Goal: Communication & Community: Answer question/provide support

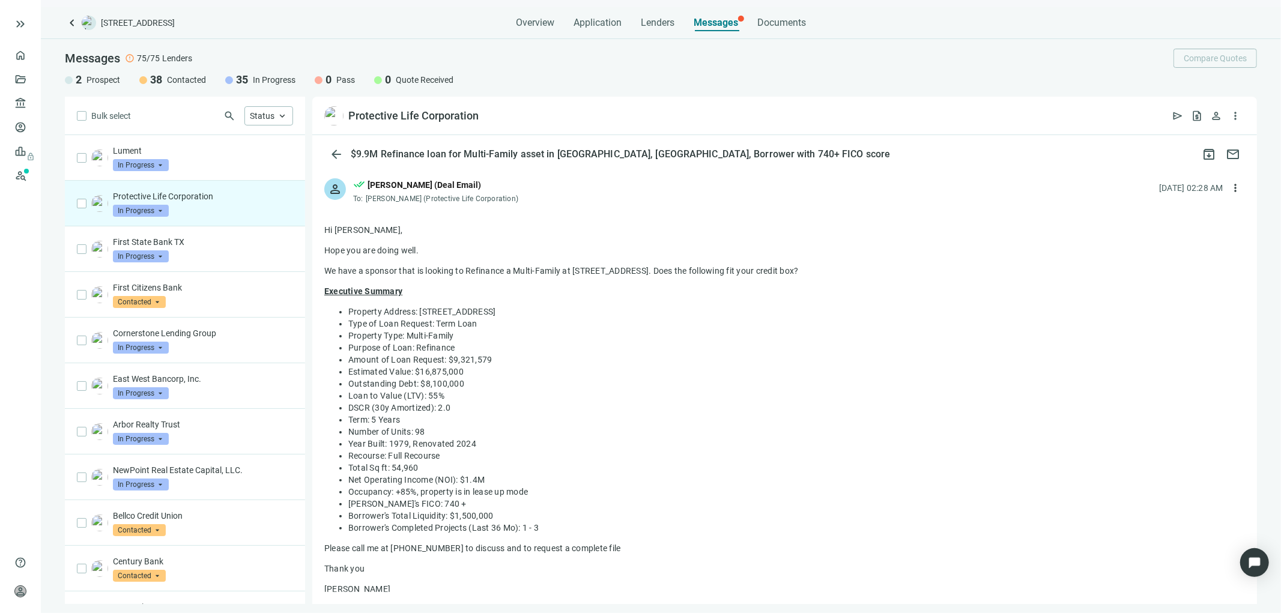
drag, startPoint x: 512, startPoint y: 195, endPoint x: 507, endPoint y: 201, distance: 7.7
click at [507, 201] on div "person done_all [PERSON_NAME] (Deal Email) To: [PERSON_NAME] (Protective Life C…" at bounding box center [784, 186] width 944 height 40
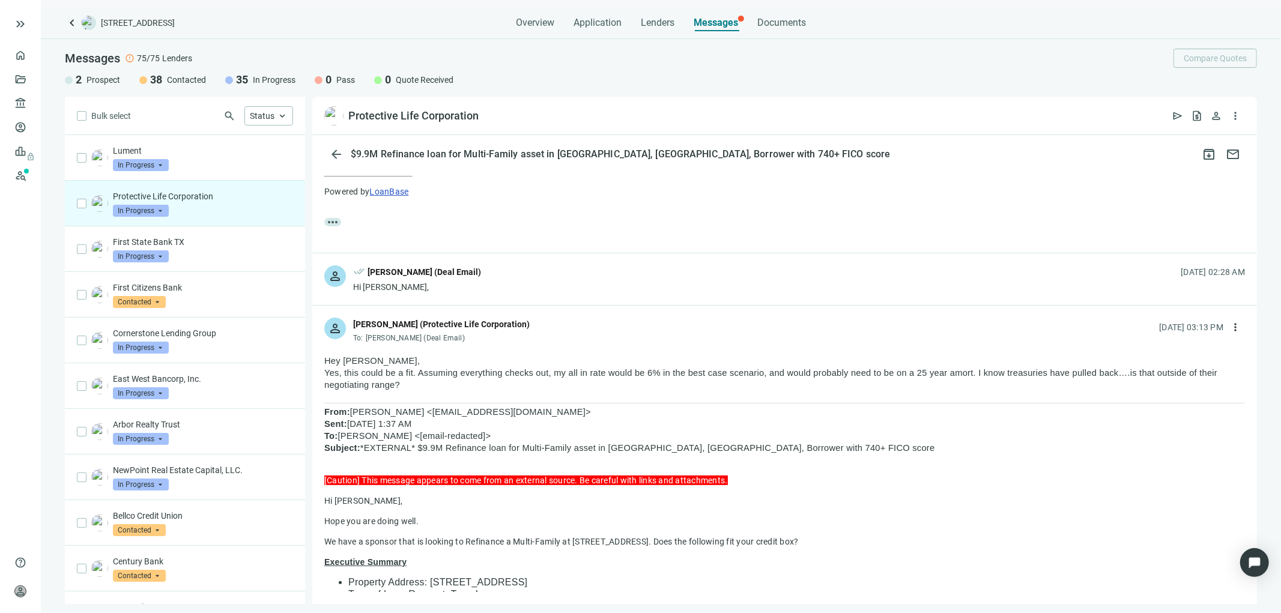
scroll to position [267, 0]
drag, startPoint x: 349, startPoint y: 334, endPoint x: 351, endPoint y: 313, distance: 21.6
click at [351, 313] on div "person [PERSON_NAME] (Protective Life Corporation) To: [PERSON_NAME] (Deal Emai…" at bounding box center [784, 326] width 944 height 40
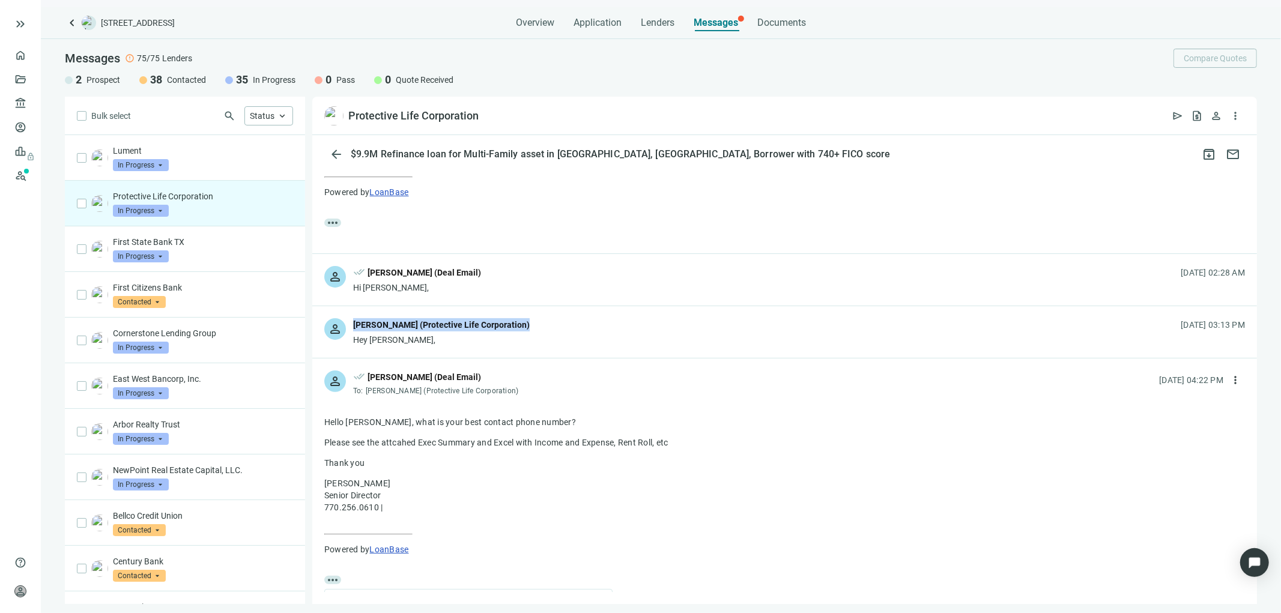
copy div "[PERSON_NAME] (Protective Life Corporation)"
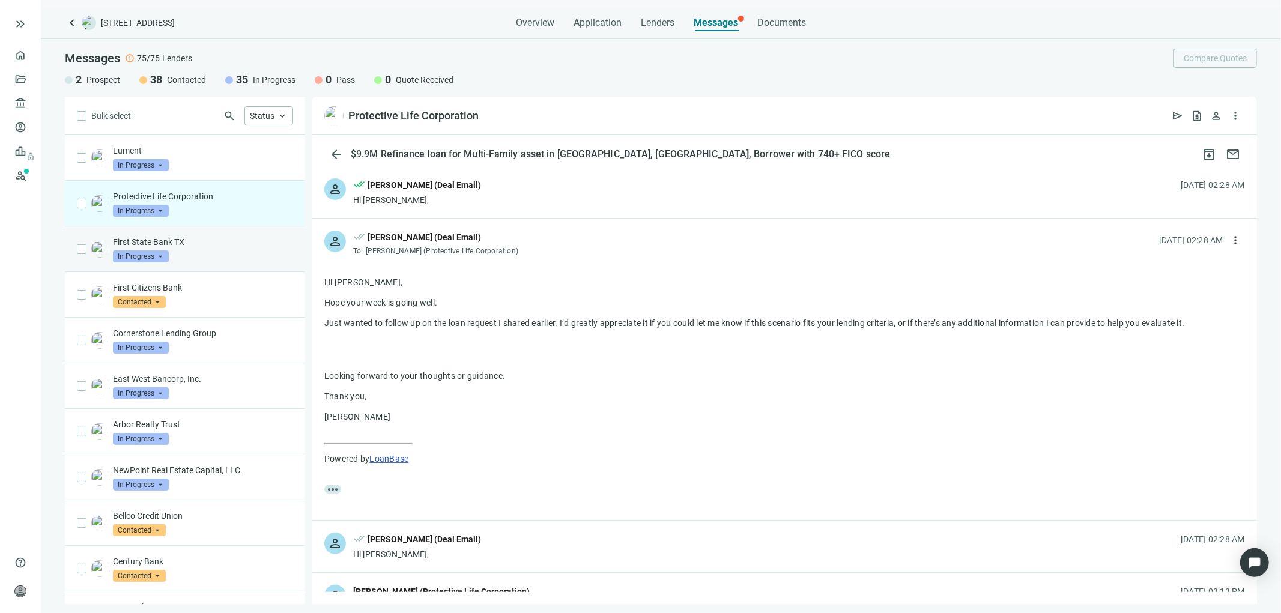
click at [181, 253] on div "First State Bank TX In Progress arrow_drop_down" at bounding box center [203, 249] width 180 height 26
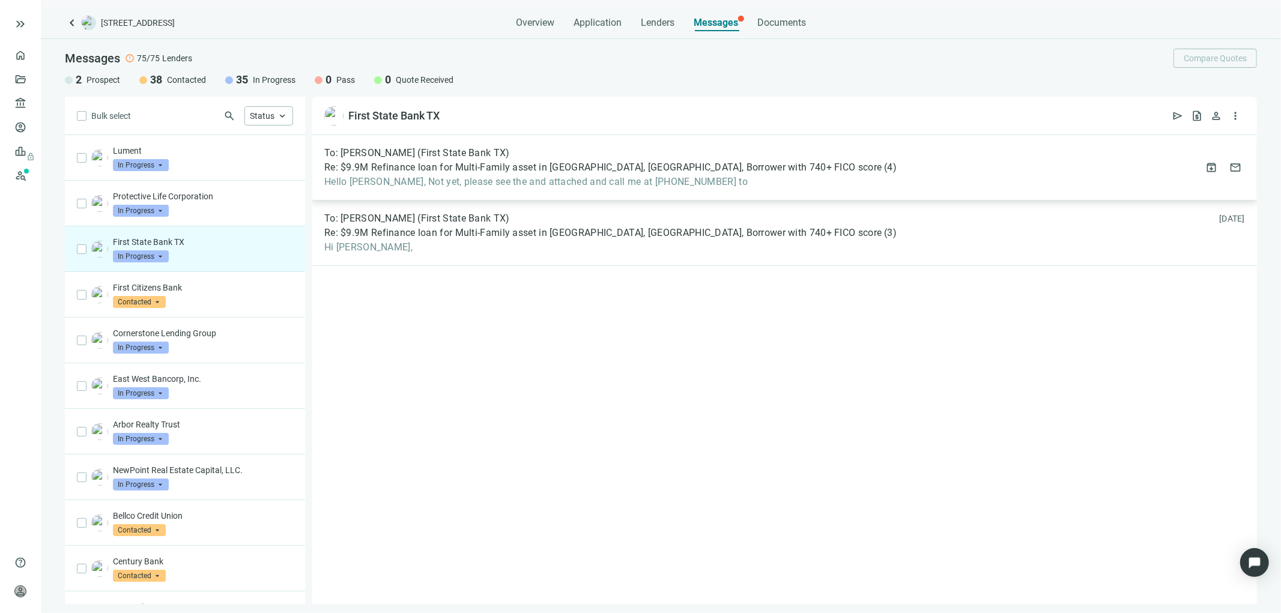
click at [596, 176] on span "Hello [PERSON_NAME], Not yet, please see the and attached and call me at [PHONE…" at bounding box center [610, 182] width 572 height 12
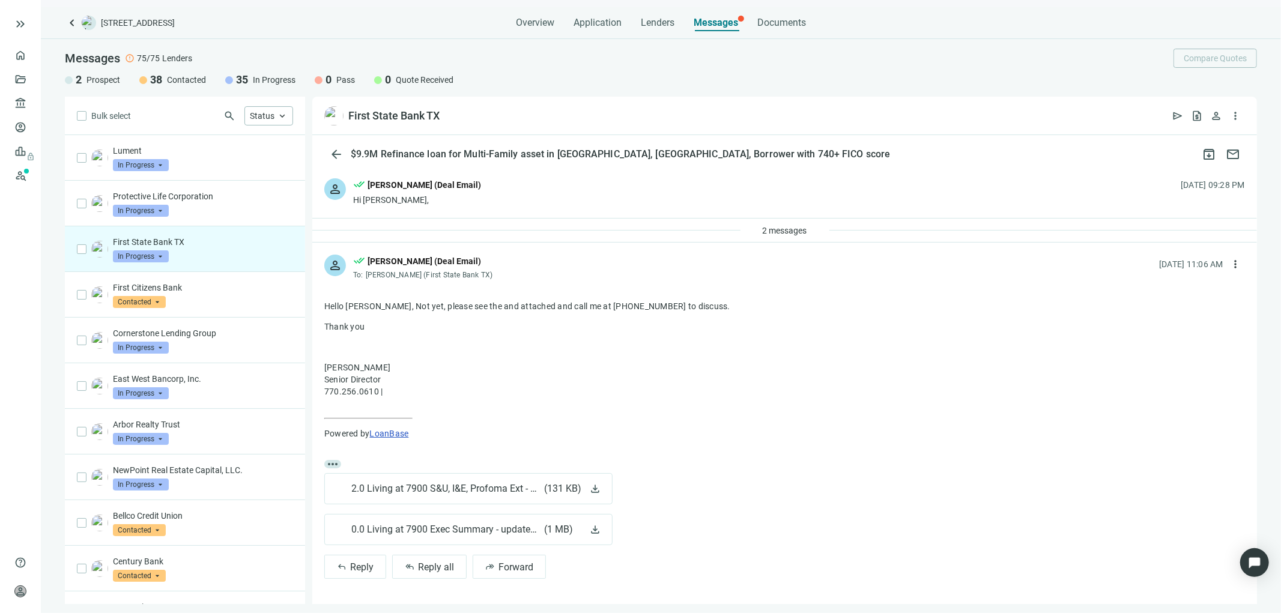
click at [608, 229] on div "2 messages" at bounding box center [784, 231] width 944 height 24
click at [790, 231] on span "2 messages" at bounding box center [784, 231] width 44 height 10
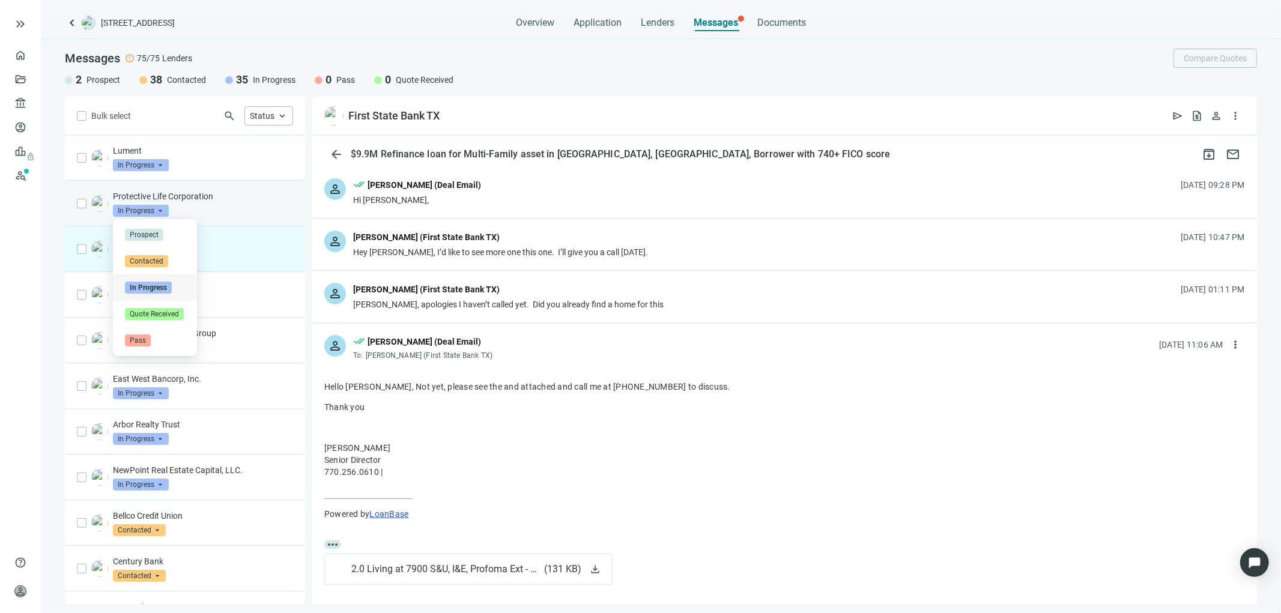
click at [152, 209] on span "In Progress" at bounding box center [141, 211] width 56 height 12
click at [159, 202] on span at bounding box center [141, 211] width 56 height 18
click at [159, 201] on p "Protective Life Corporation" at bounding box center [203, 196] width 180 height 12
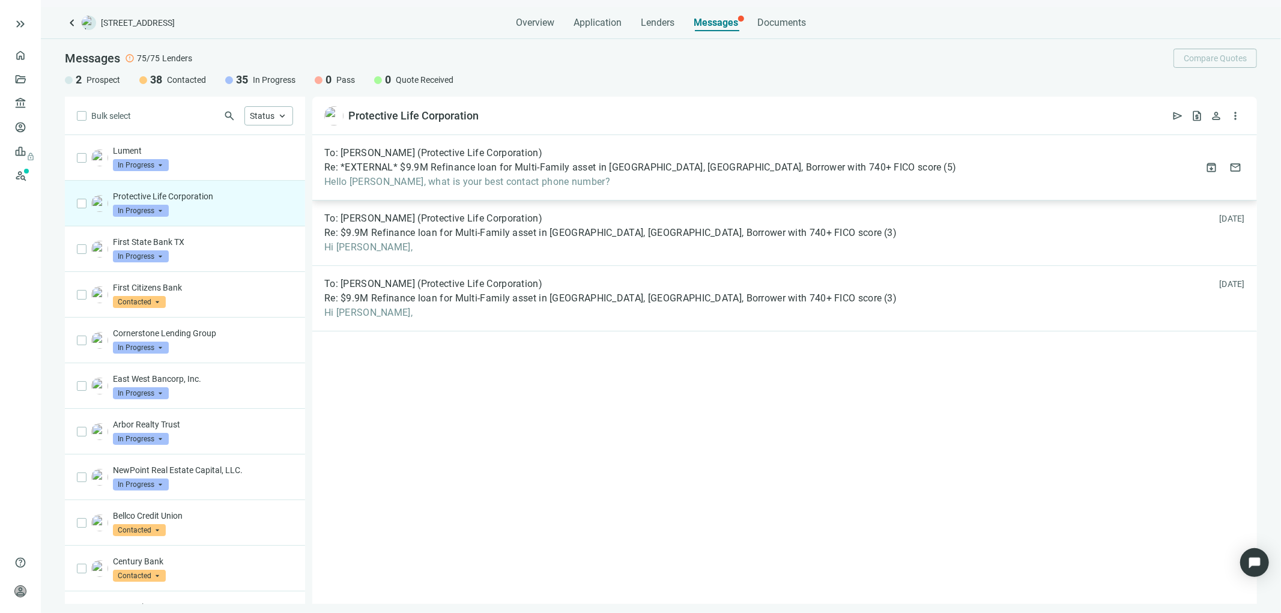
click at [558, 160] on div "To: [PERSON_NAME] (Protective Life Corporation) Re: *EXTERNAL* $9.9M Refinance …" at bounding box center [640, 167] width 632 height 41
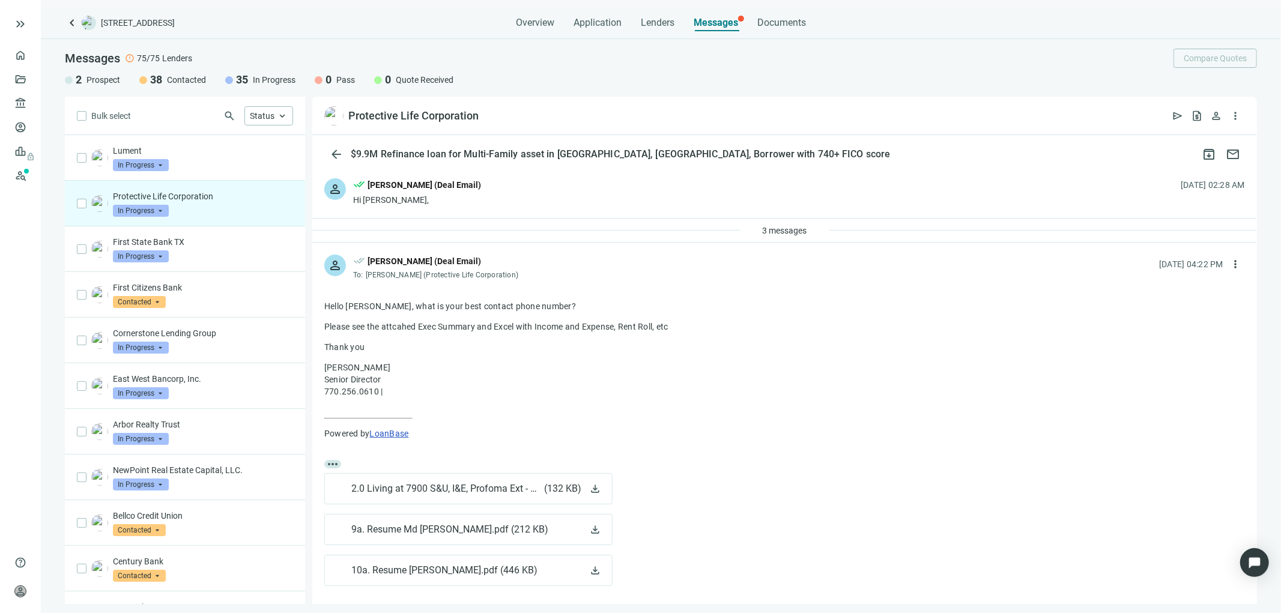
click at [566, 225] on div "3 messages" at bounding box center [784, 231] width 944 height 24
click at [776, 240] on div "3 messages" at bounding box center [784, 231] width 944 height 24
click at [775, 231] on span "3 messages" at bounding box center [784, 231] width 44 height 10
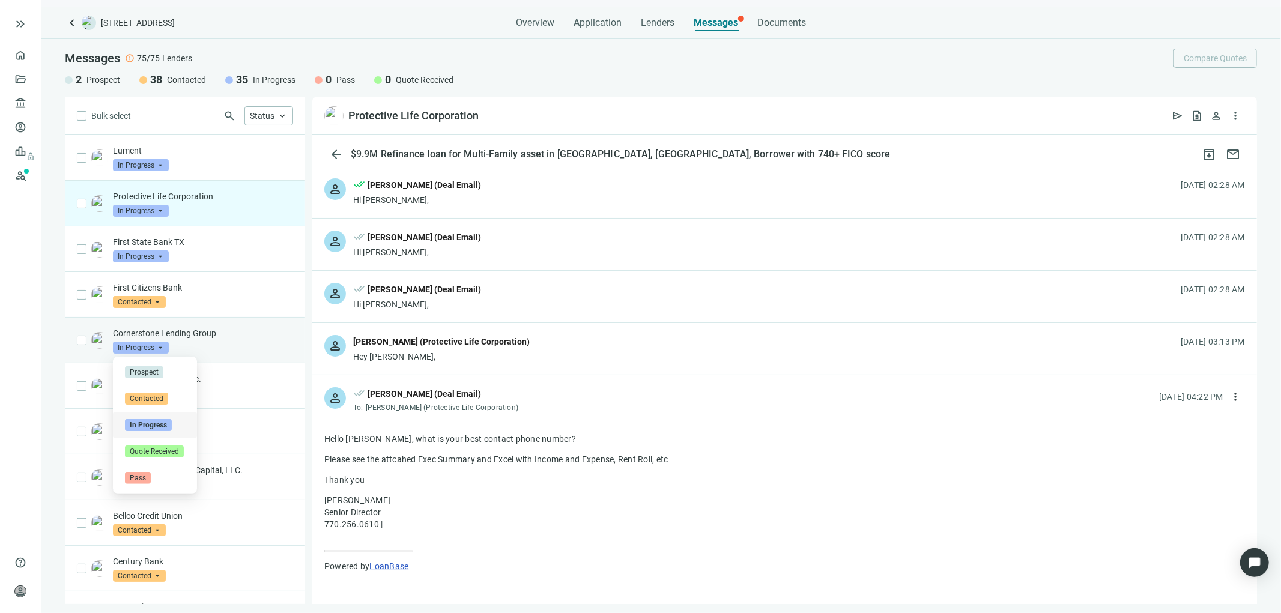
click at [135, 344] on span "In Progress" at bounding box center [141, 348] width 56 height 12
click at [134, 346] on span "In Progress" at bounding box center [141, 348] width 56 height 12
click at [136, 346] on span "In Progress" at bounding box center [141, 348] width 56 height 12
click at [196, 335] on p "Cornerstone Lending Group" at bounding box center [203, 333] width 180 height 12
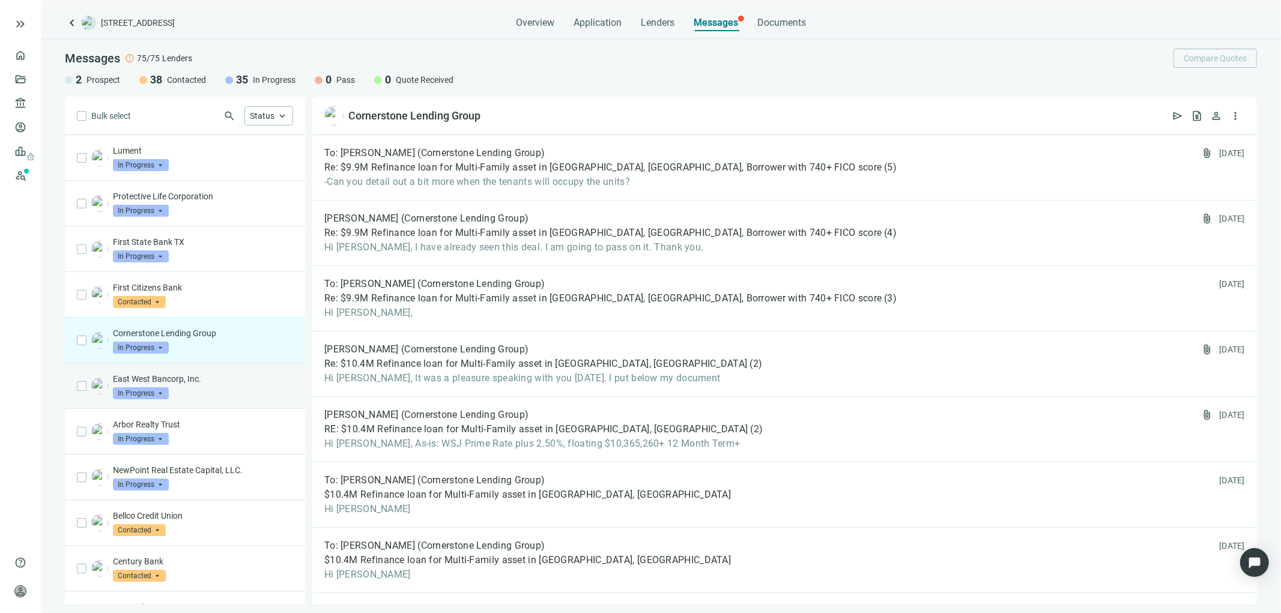
click at [151, 386] on input "search" at bounding box center [135, 392] width 45 height 12
click at [156, 375] on p "East West Bancorp, Inc." at bounding box center [203, 379] width 180 height 12
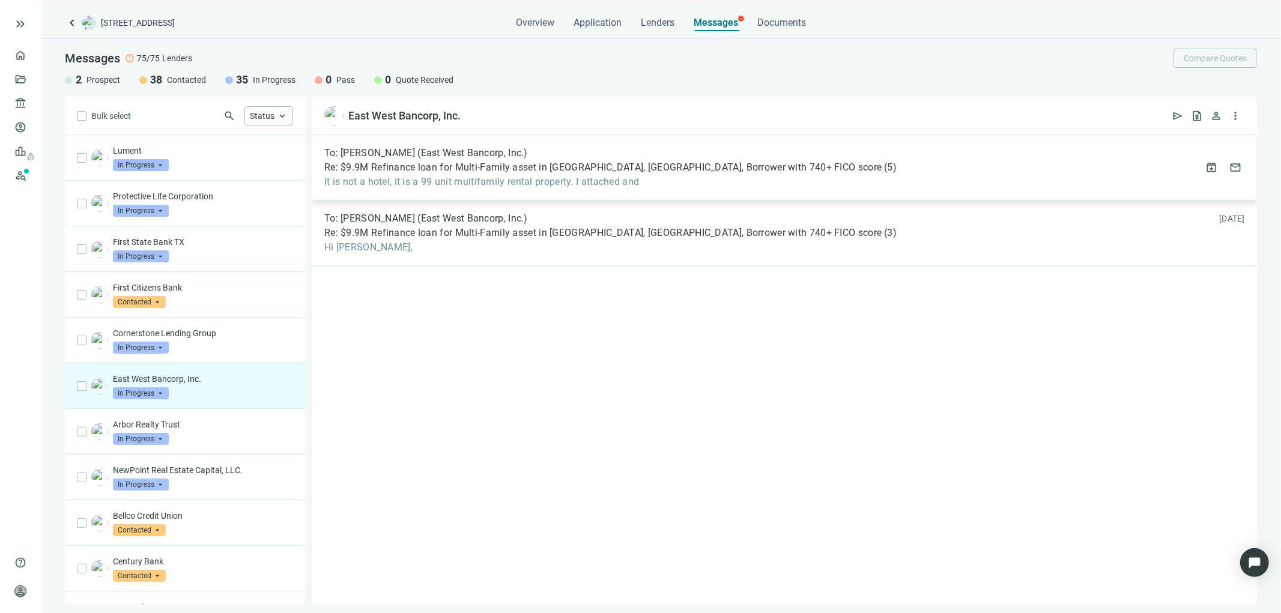
click at [592, 172] on span "Re: $9.9M Refinance loan for Multi-Family asset in [GEOGRAPHIC_DATA], [GEOGRAPH…" at bounding box center [602, 168] width 557 height 12
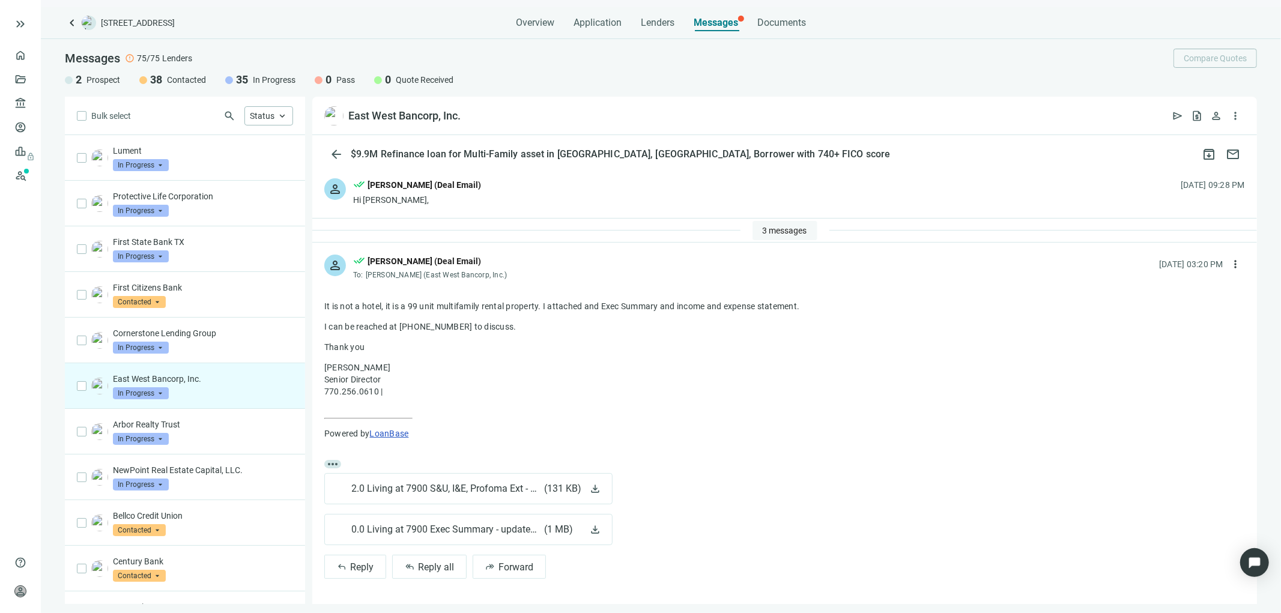
click at [785, 222] on button "3 messages" at bounding box center [784, 230] width 65 height 19
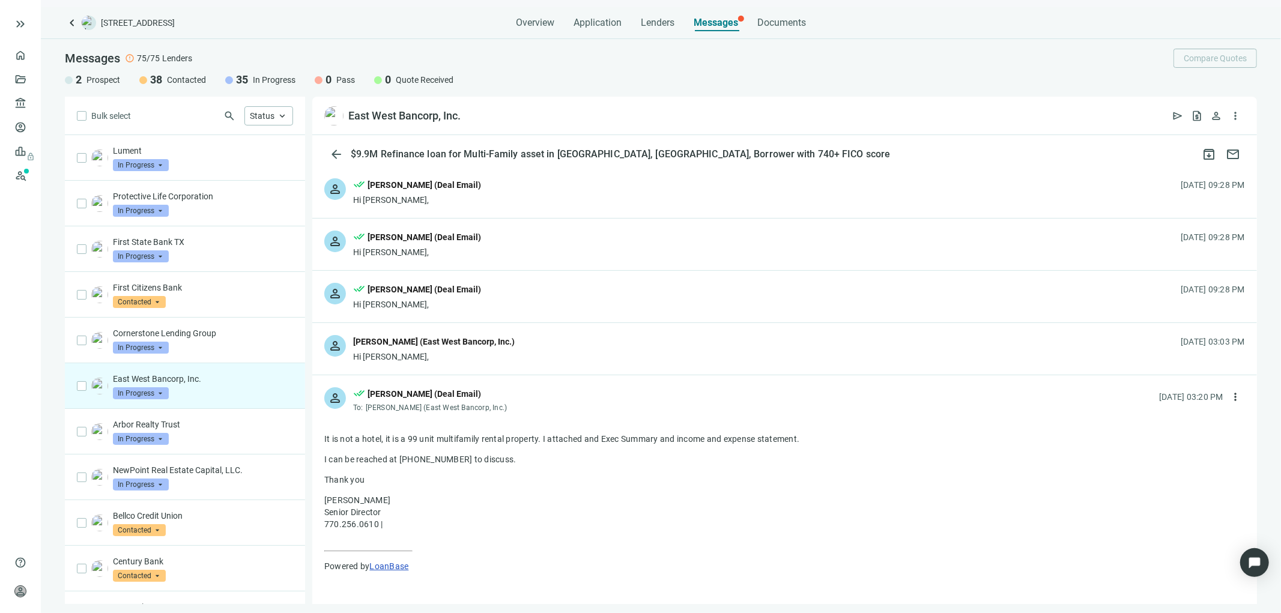
click at [453, 205] on div "Hi [PERSON_NAME]," at bounding box center [417, 200] width 128 height 12
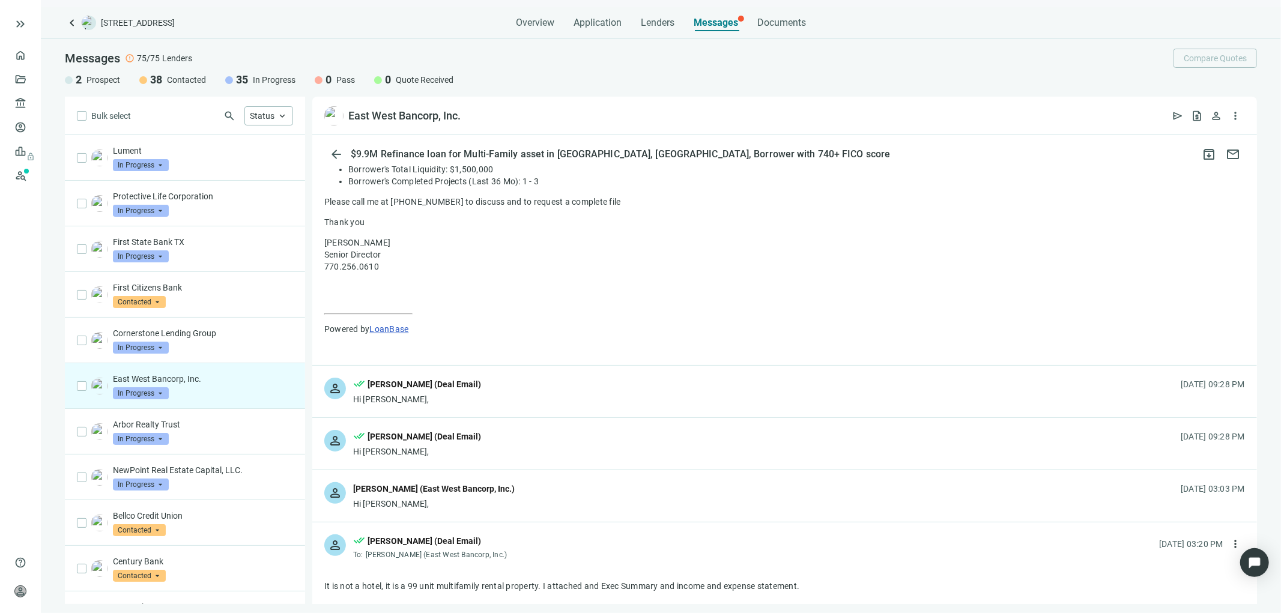
scroll to position [467, 0]
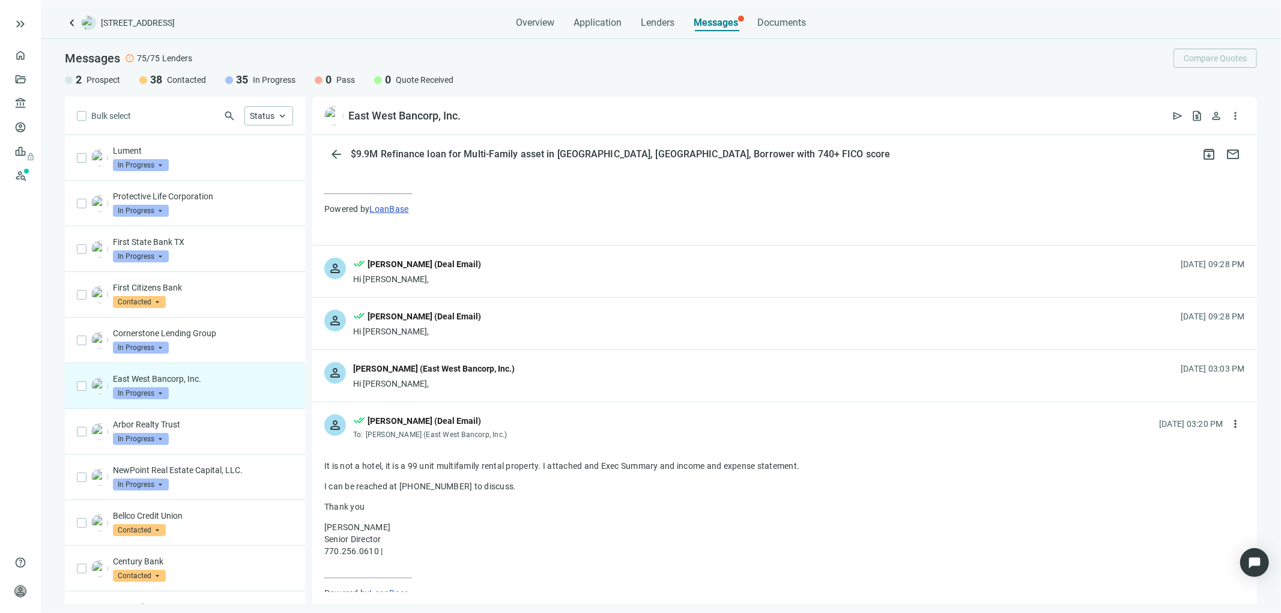
click at [569, 277] on div "person done_all [PERSON_NAME] (Deal Email) Hi [PERSON_NAME], [DATE] 09:28 PM" at bounding box center [784, 272] width 944 height 52
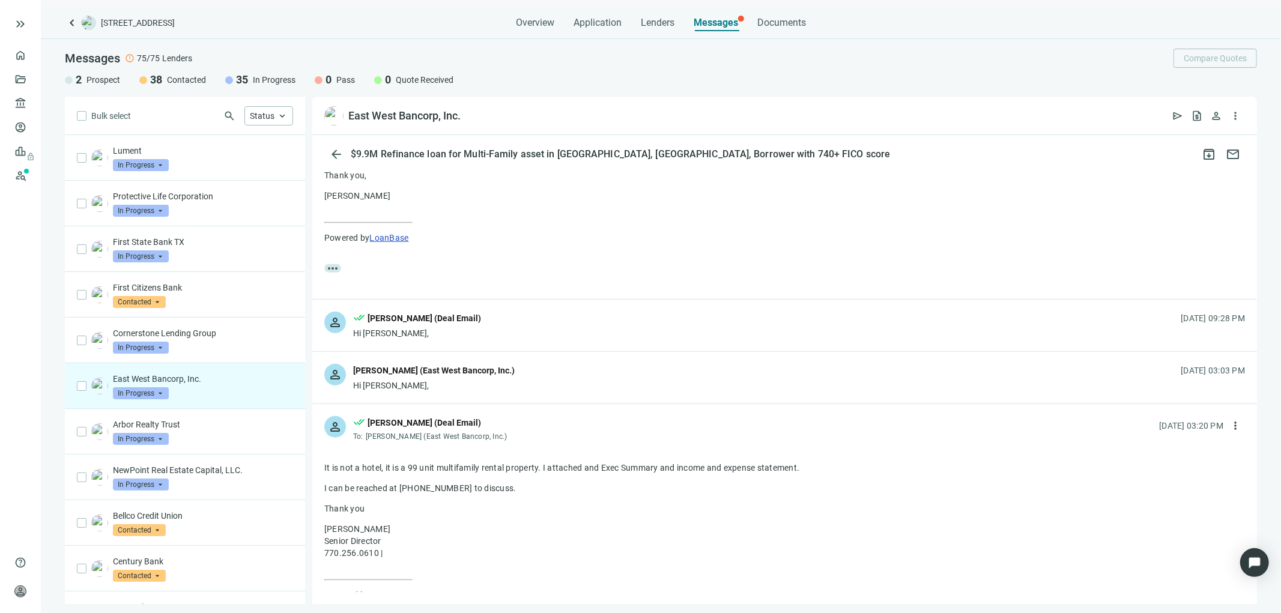
scroll to position [734, 0]
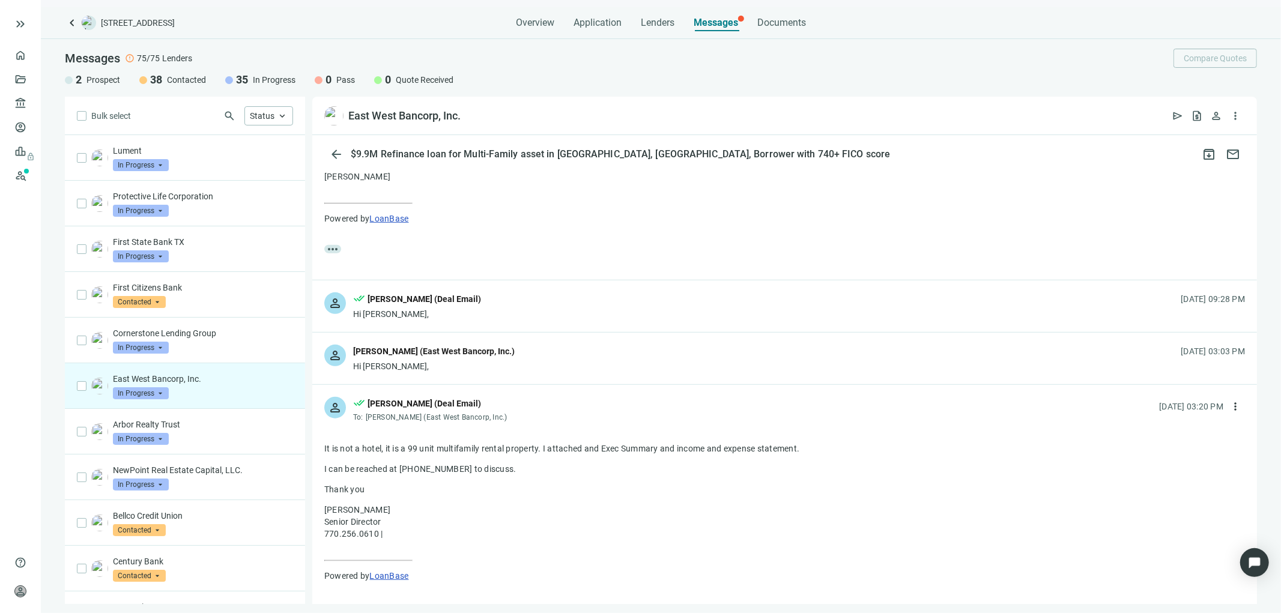
click at [581, 302] on div "person done_all [PERSON_NAME] (Deal Email) Hi [PERSON_NAME], [DATE] 09:28 PM" at bounding box center [784, 306] width 944 height 52
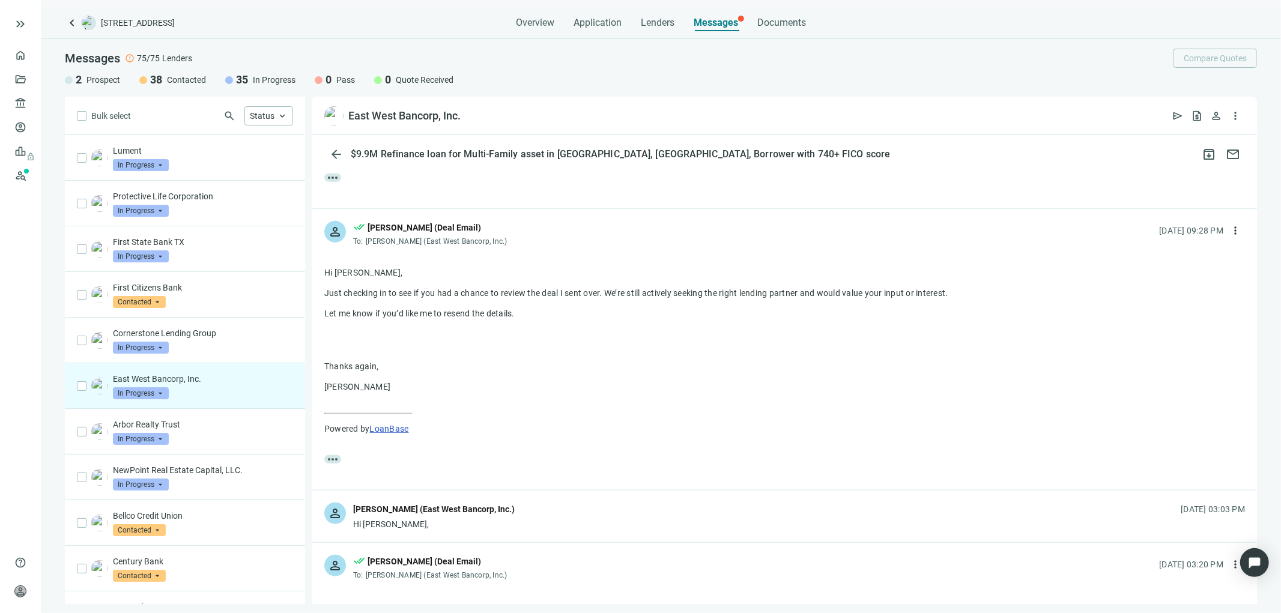
scroll to position [934, 0]
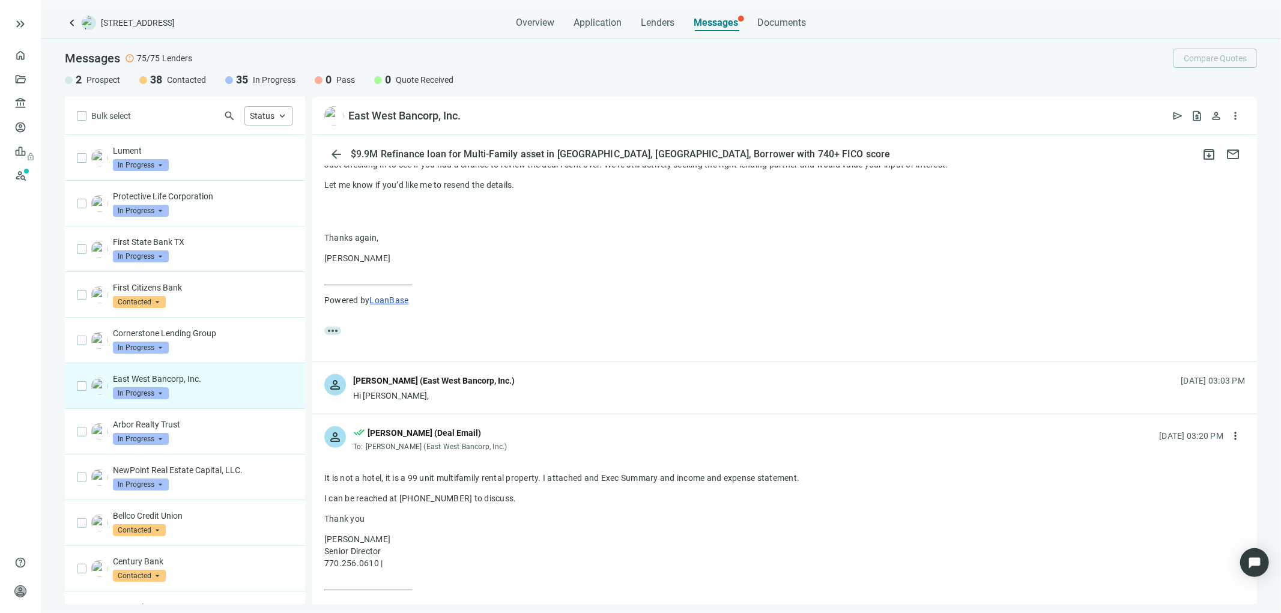
click at [551, 401] on div "person [PERSON_NAME] (East West Bancorp, Inc.) Hi [PERSON_NAME], [DATE] 03:03 PM" at bounding box center [784, 388] width 944 height 52
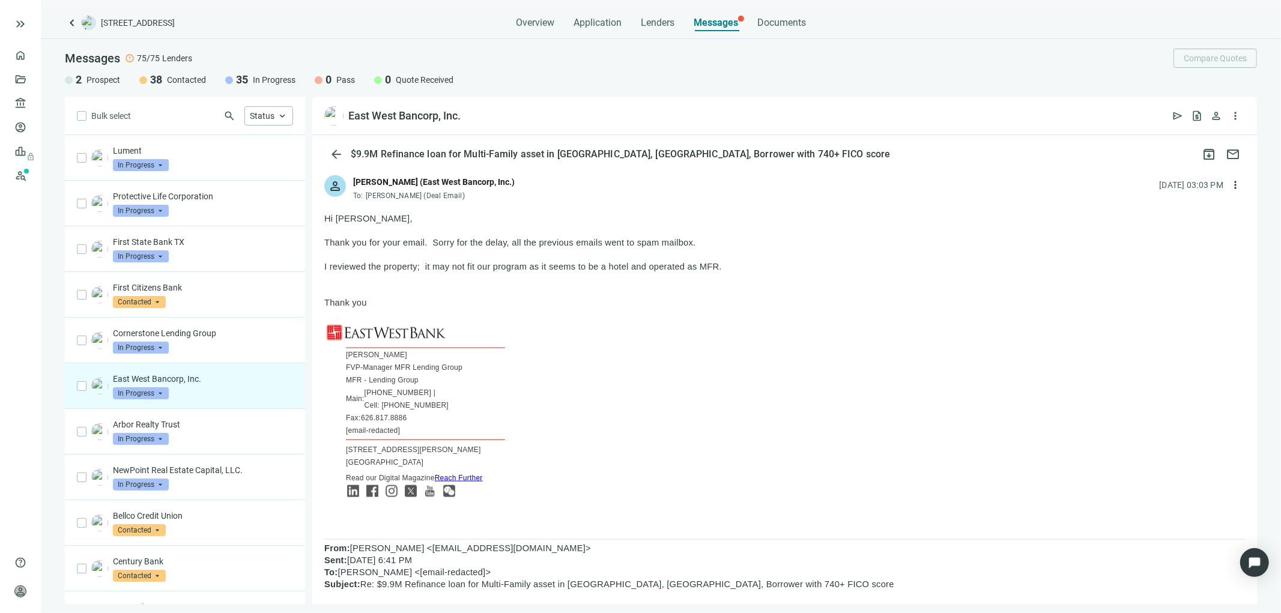
scroll to position [1134, 0]
click at [1229, 183] on span "more_vert" at bounding box center [1235, 184] width 12 height 12
click at [1146, 233] on span "Reply all" at bounding box center [1150, 233] width 31 height 10
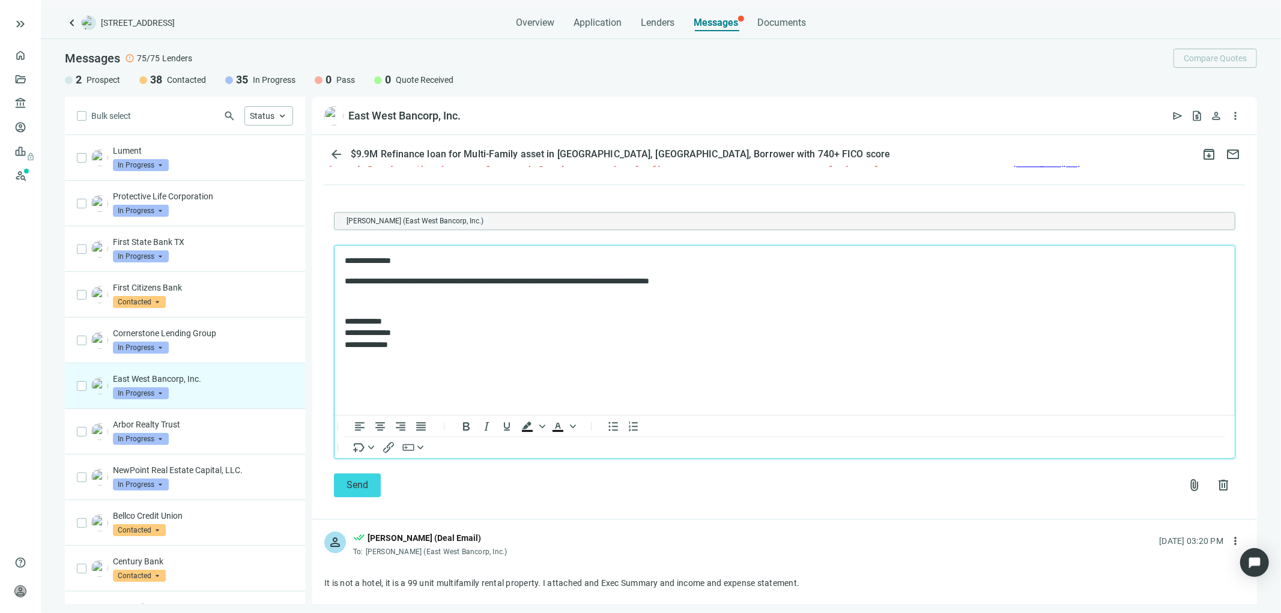
scroll to position [2544, 0]
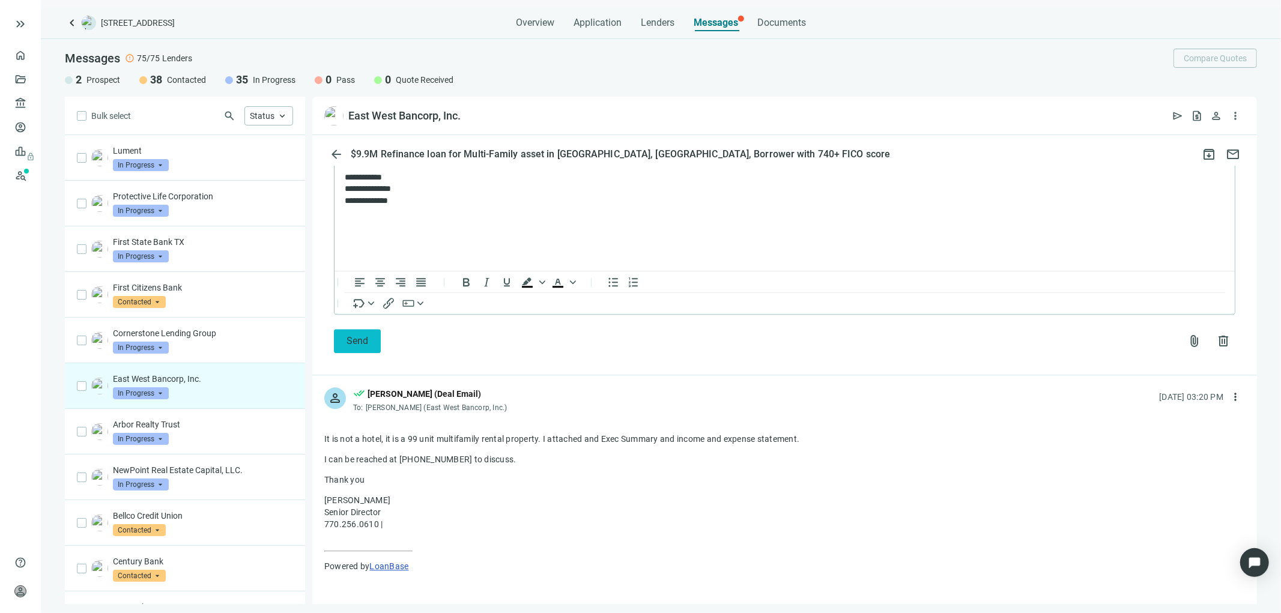
click at [361, 335] on span "Send" at bounding box center [357, 340] width 22 height 11
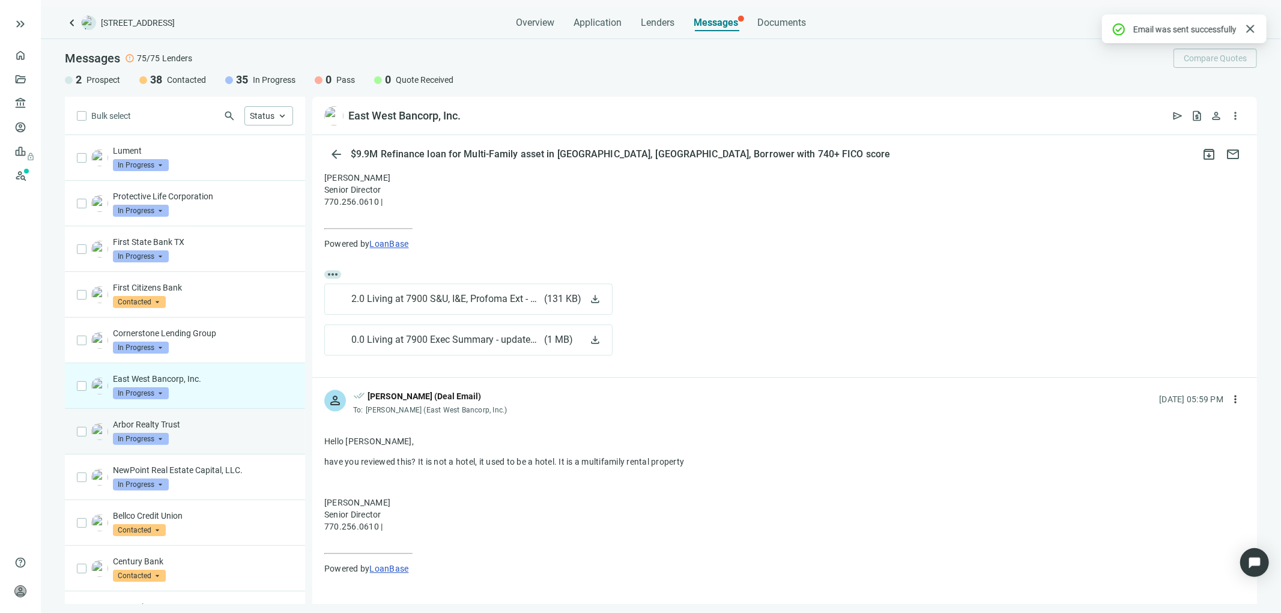
click at [195, 419] on p "Arbor Realty Trust" at bounding box center [203, 424] width 180 height 12
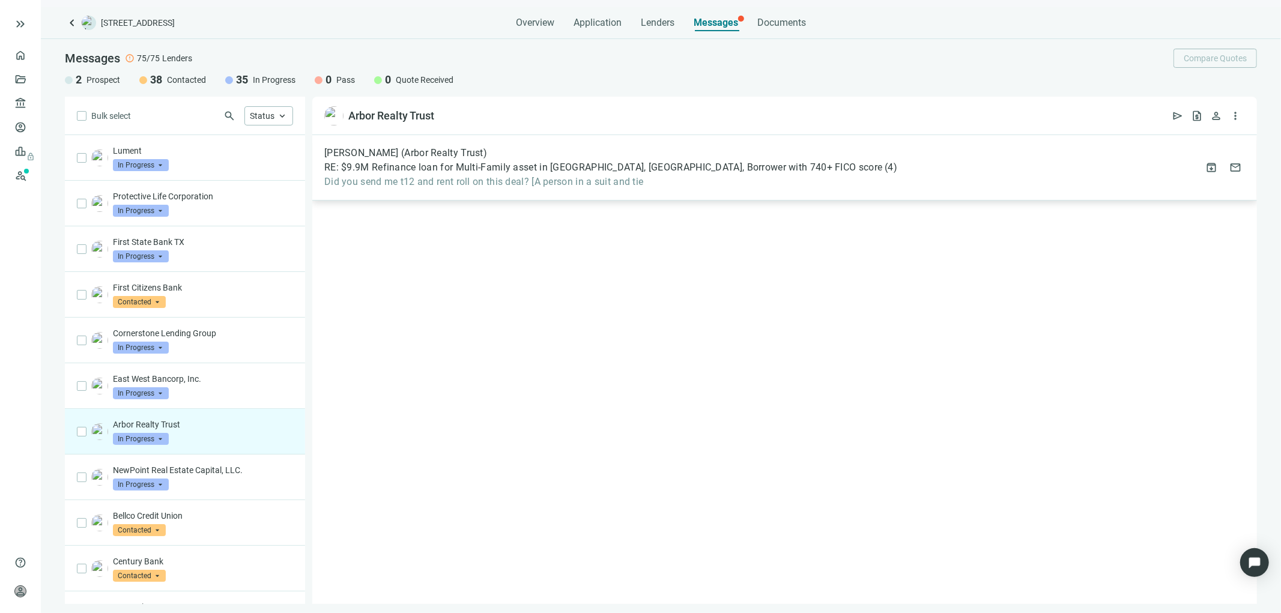
click at [602, 176] on span "Did you send me t12 and rent roll on this deal? [A person in a suit and tie" at bounding box center [610, 182] width 573 height 12
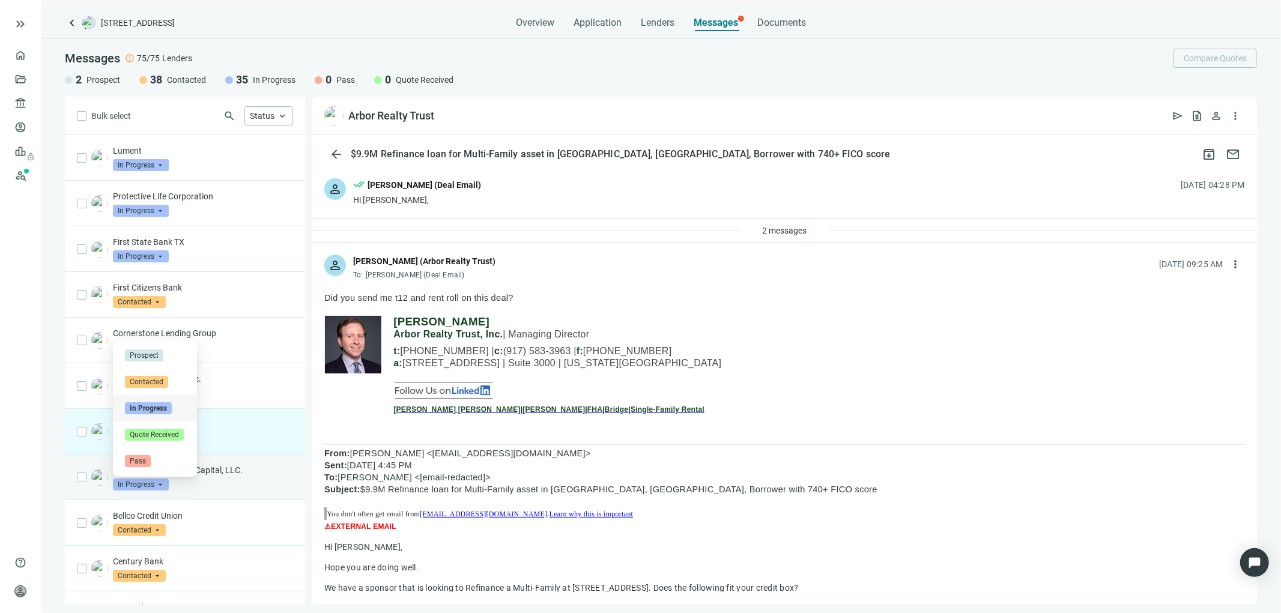
click at [165, 482] on span "In Progress" at bounding box center [141, 485] width 56 height 12
click at [149, 479] on div "In Progress arrow_drop_down contacted in_progress quote_received Prospect Conta…" at bounding box center [141, 485] width 56 height 12
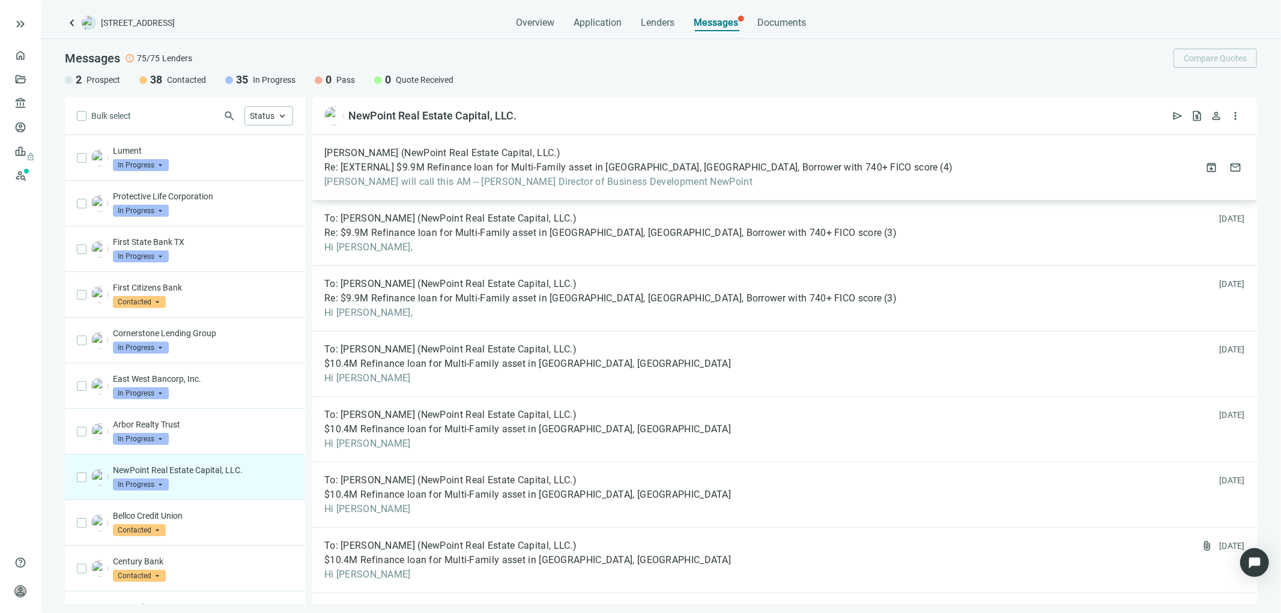
click at [440, 169] on span "Re: [EXTERNAL] $9.9M Refinance loan for Multi-Family asset in [GEOGRAPHIC_DATA]…" at bounding box center [631, 168] width 614 height 12
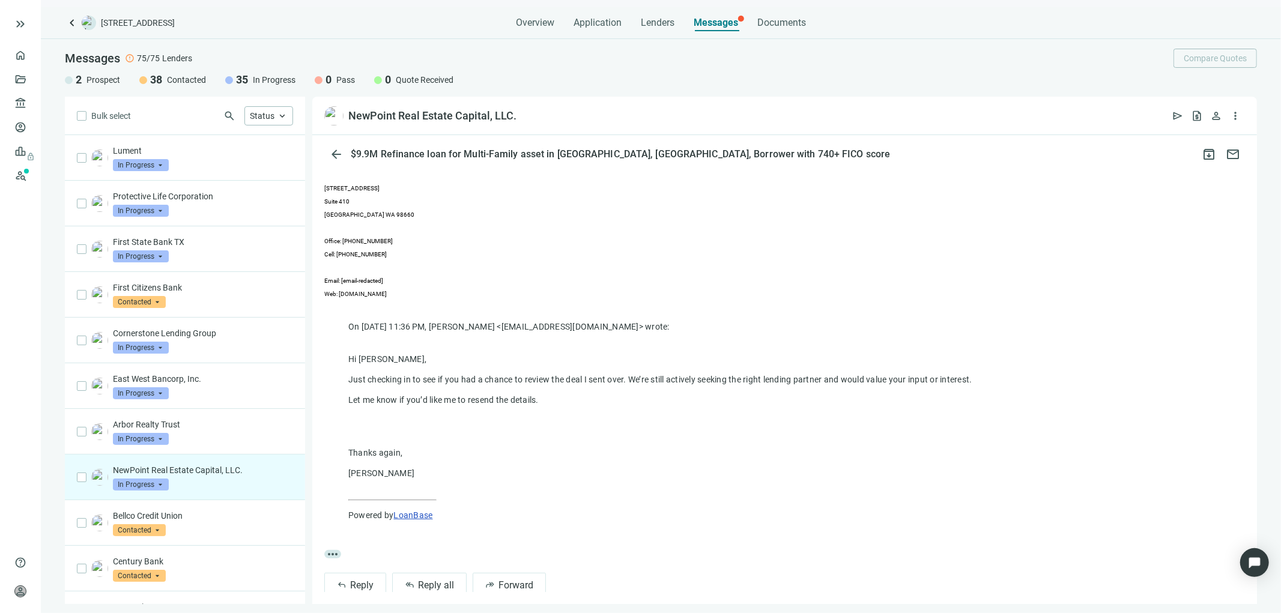
scroll to position [223, 0]
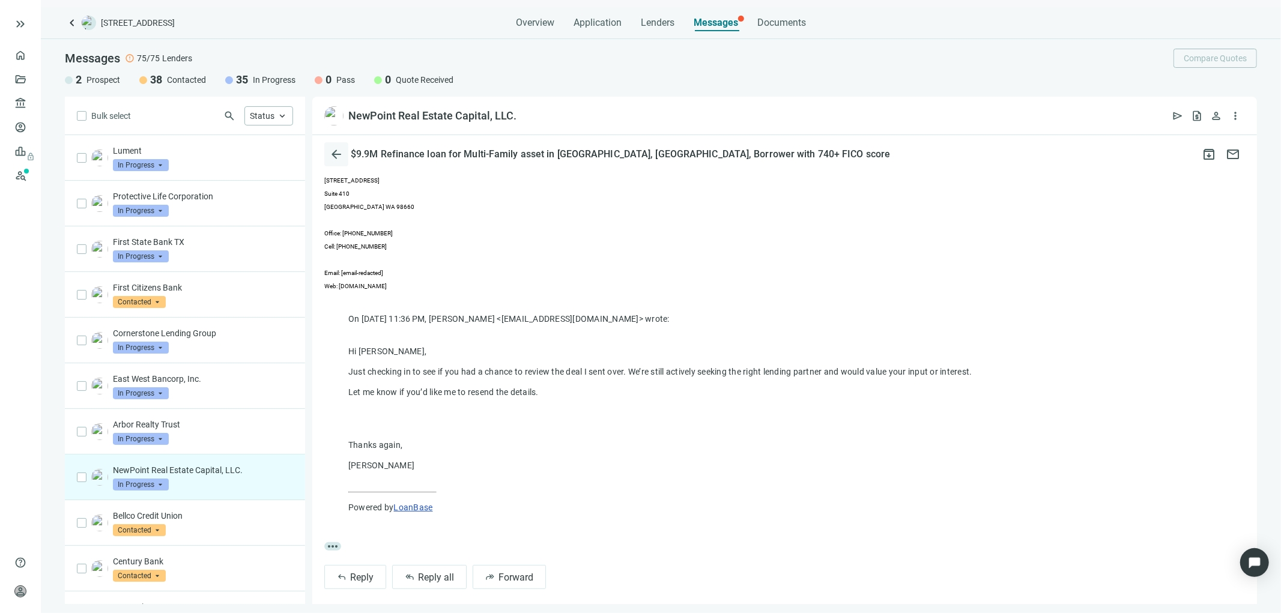
click at [334, 150] on span "arrow_back" at bounding box center [336, 154] width 14 height 14
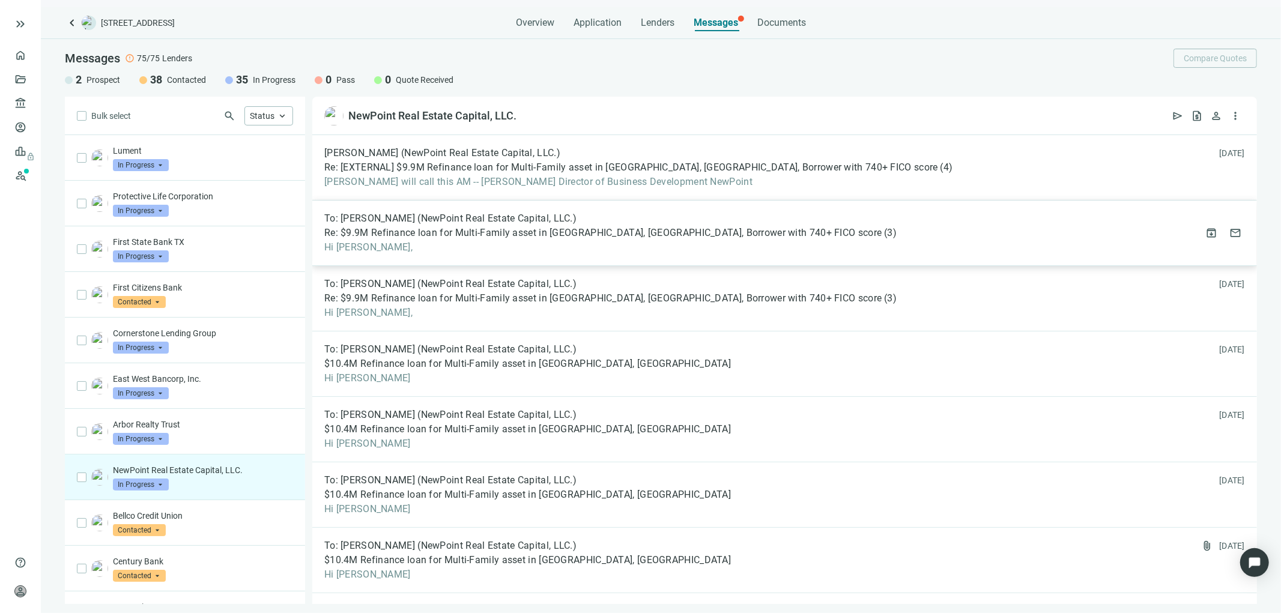
click at [403, 236] on span "Re: $9.9M Refinance loan for Multi-Family asset in [GEOGRAPHIC_DATA], [GEOGRAPH…" at bounding box center [602, 233] width 557 height 12
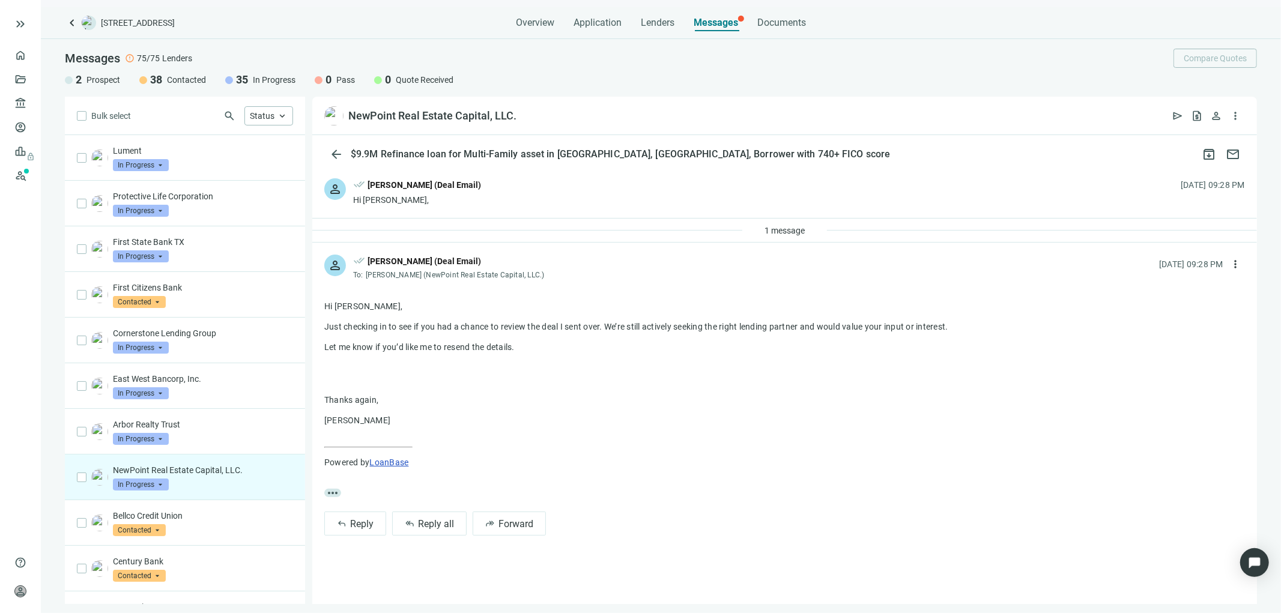
click at [442, 234] on div "1 message" at bounding box center [784, 231] width 944 height 24
click at [782, 231] on span "1 message" at bounding box center [784, 231] width 40 height 10
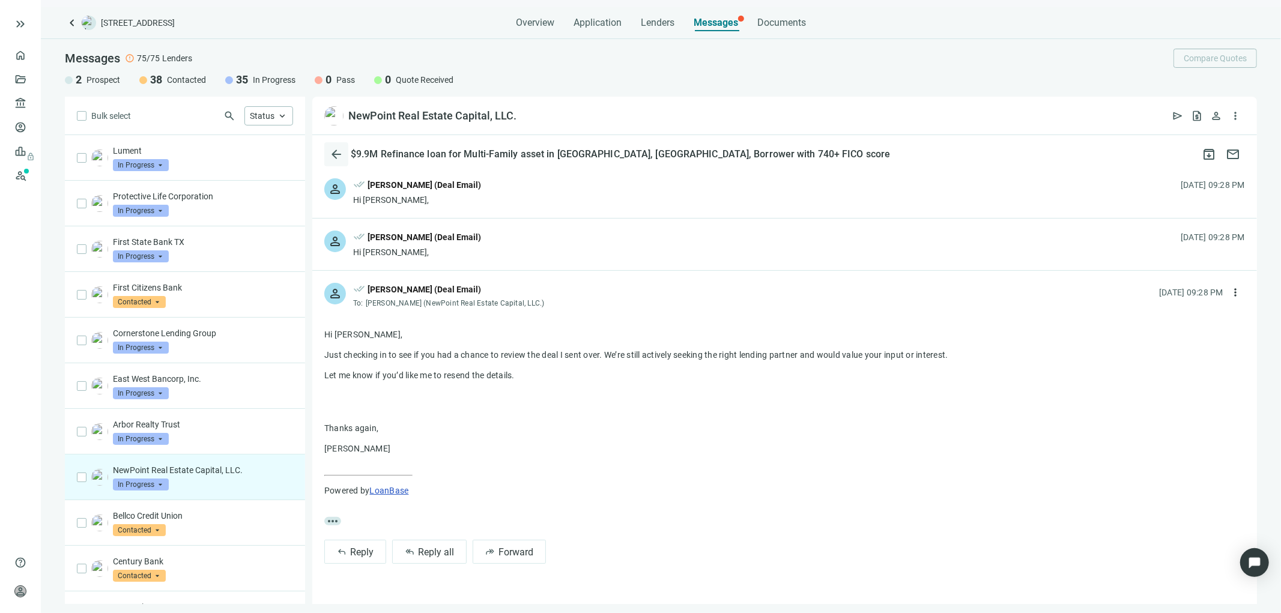
click at [334, 147] on span "arrow_back" at bounding box center [336, 154] width 14 height 14
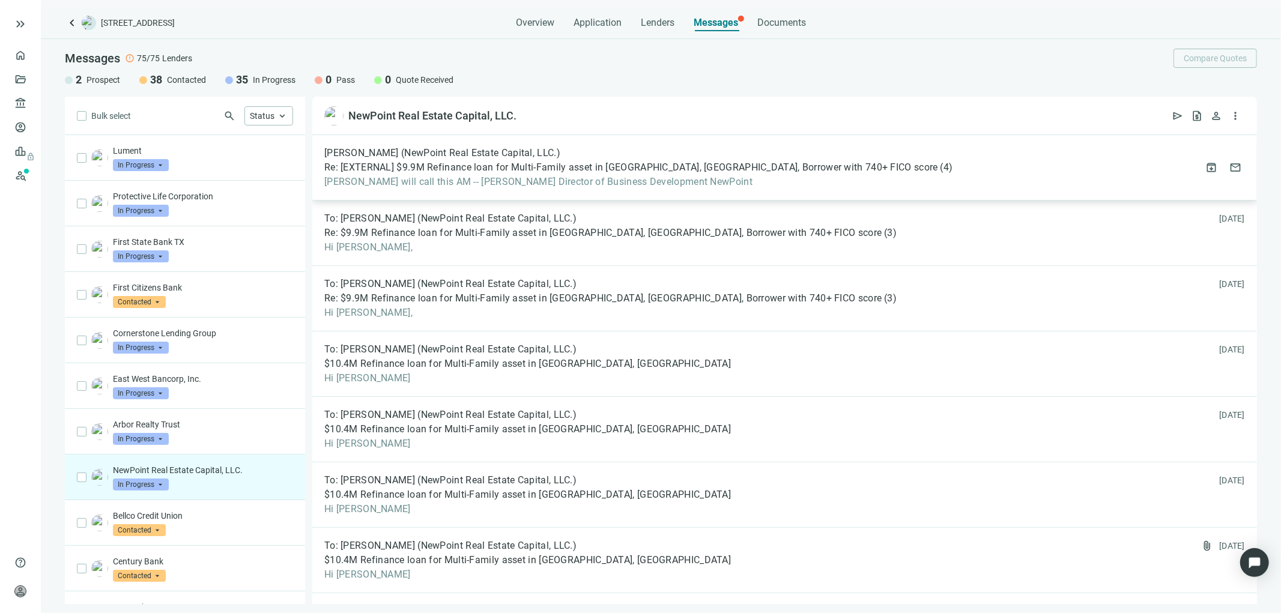
click at [462, 162] on span "Re: [EXTERNAL] $9.9M Refinance loan for Multi-Family asset in [GEOGRAPHIC_DATA]…" at bounding box center [631, 168] width 614 height 12
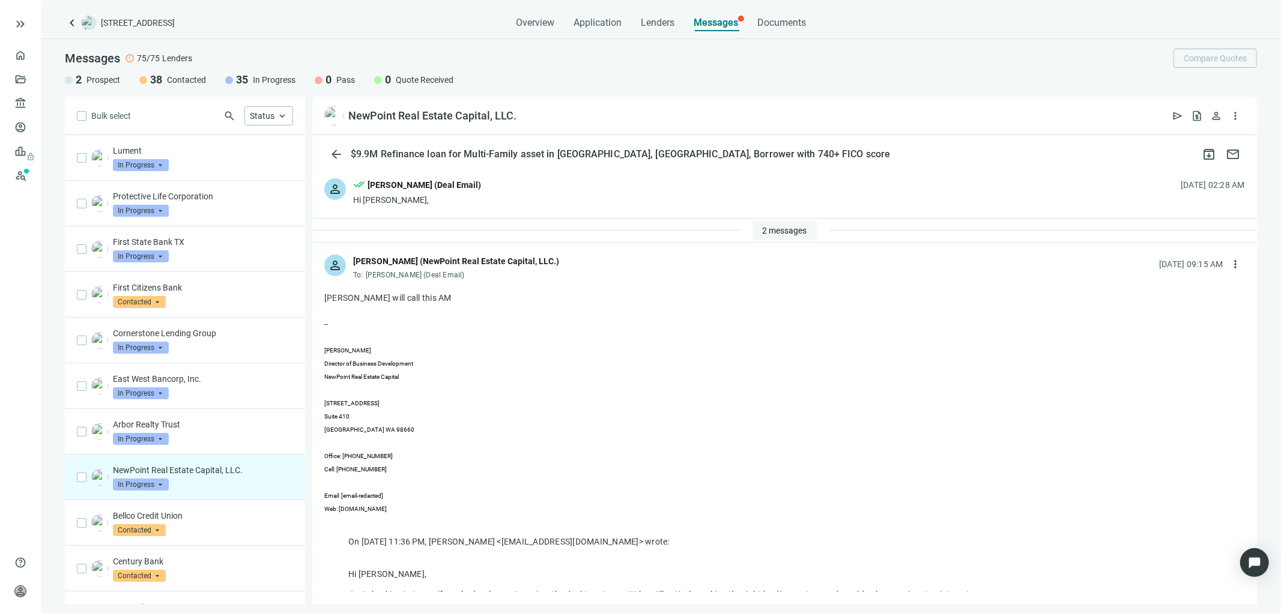
click at [775, 227] on span "2 messages" at bounding box center [784, 231] width 44 height 10
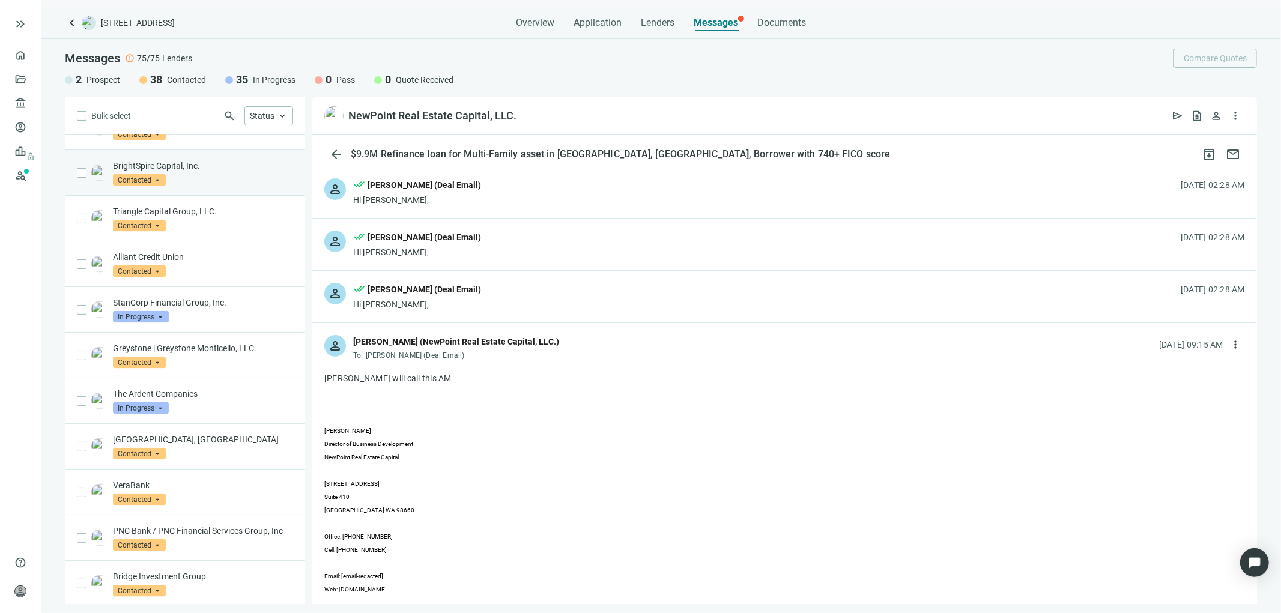
scroll to position [1401, 0]
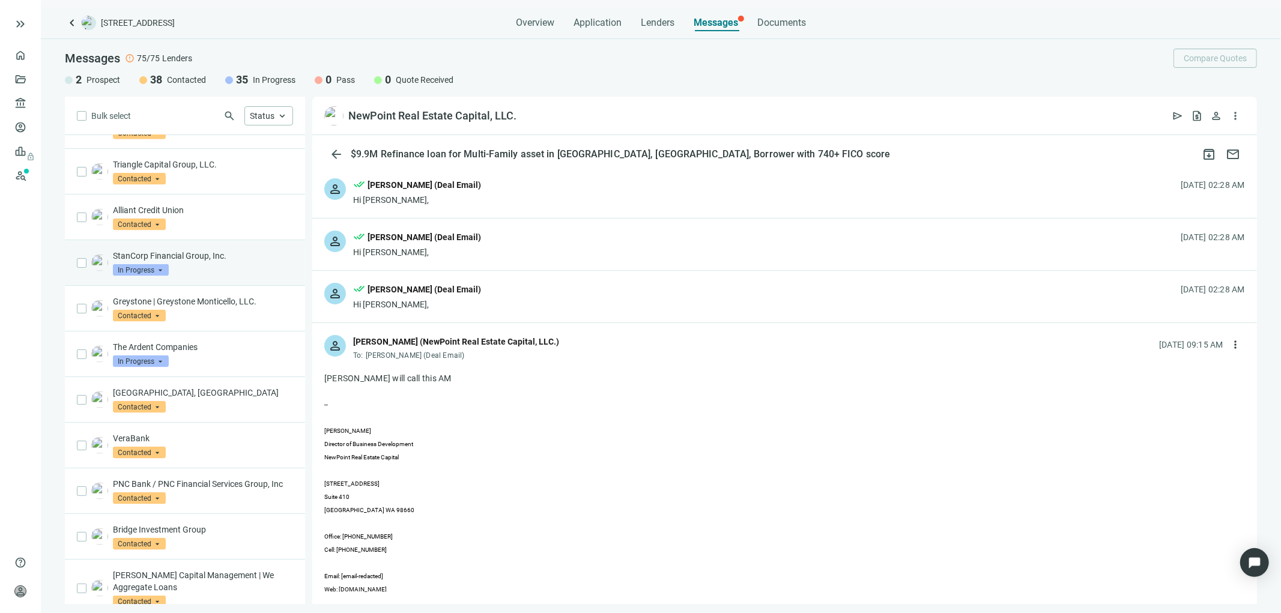
click at [134, 263] on input "search" at bounding box center [135, 269] width 45 height 12
drag, startPoint x: 144, startPoint y: 290, endPoint x: 221, endPoint y: 253, distance: 85.1
click at [229, 253] on div "StanCorp Financial Group, Inc. In Progress arrow_drop_down prospect contacted P…" at bounding box center [203, 263] width 180 height 26
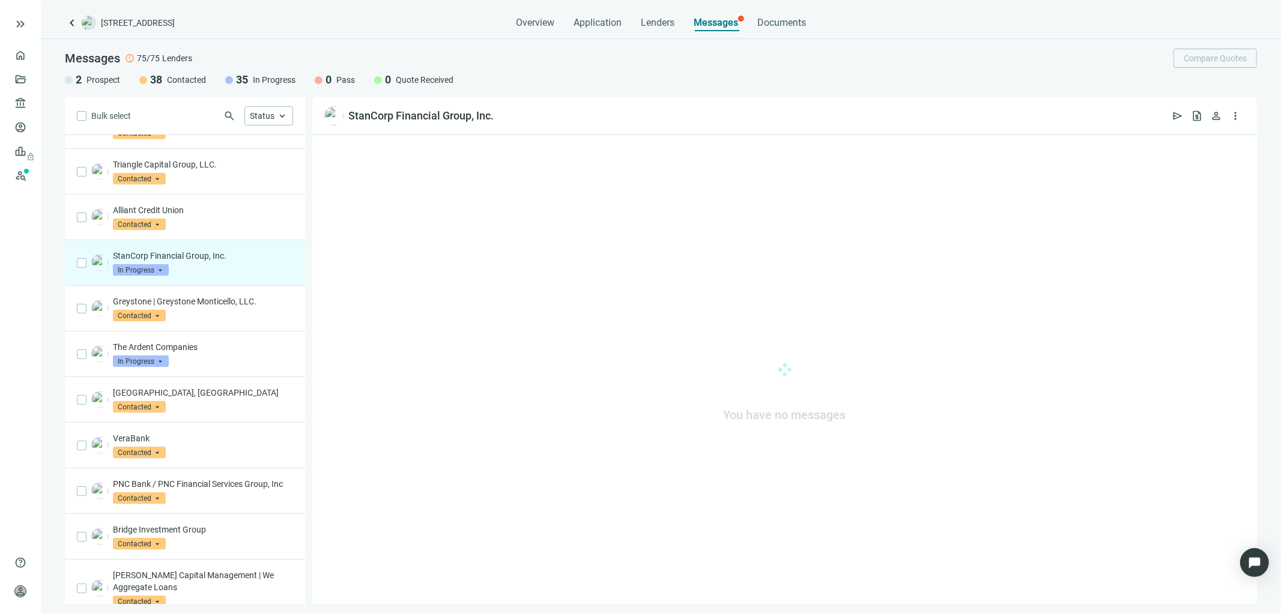
click at [221, 253] on p "StanCorp Financial Group, Inc." at bounding box center [203, 256] width 180 height 12
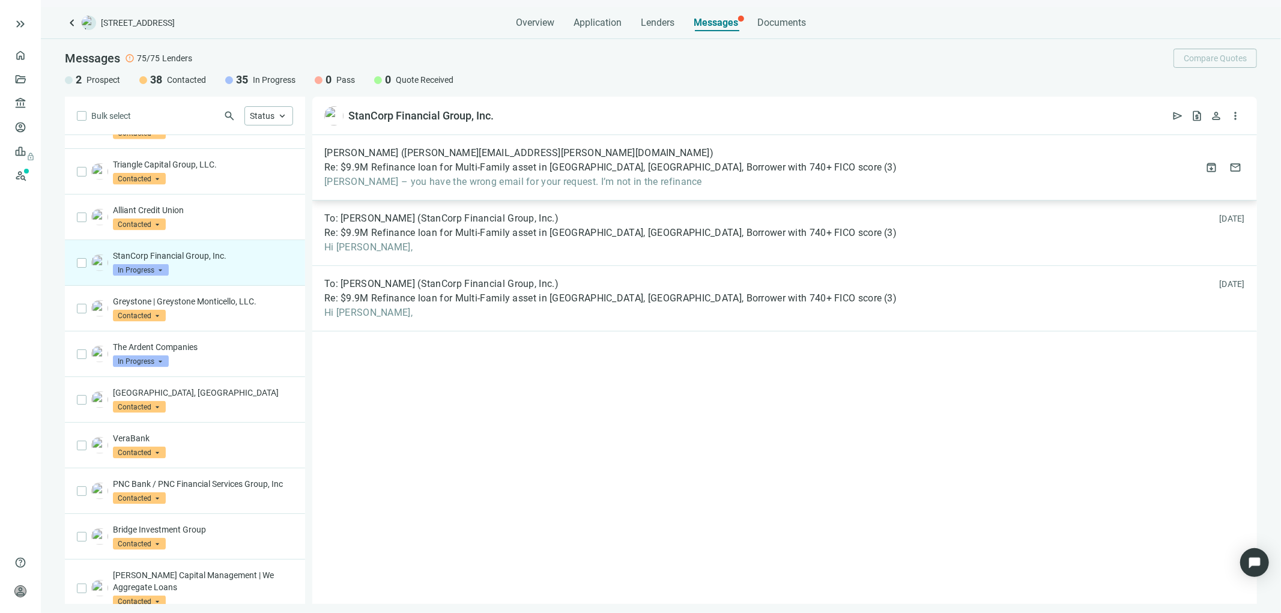
click at [644, 178] on span "[PERSON_NAME] – you have the wrong email for your request. I’m not in the refin…" at bounding box center [610, 182] width 572 height 12
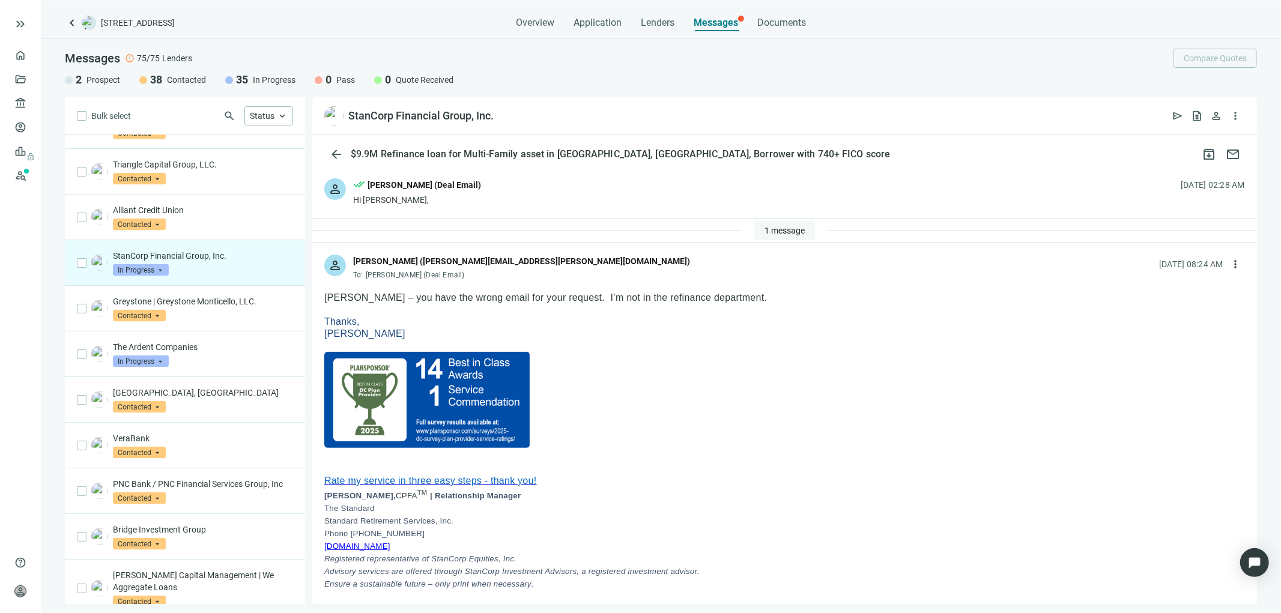
click at [779, 226] on span "1 message" at bounding box center [784, 231] width 40 height 10
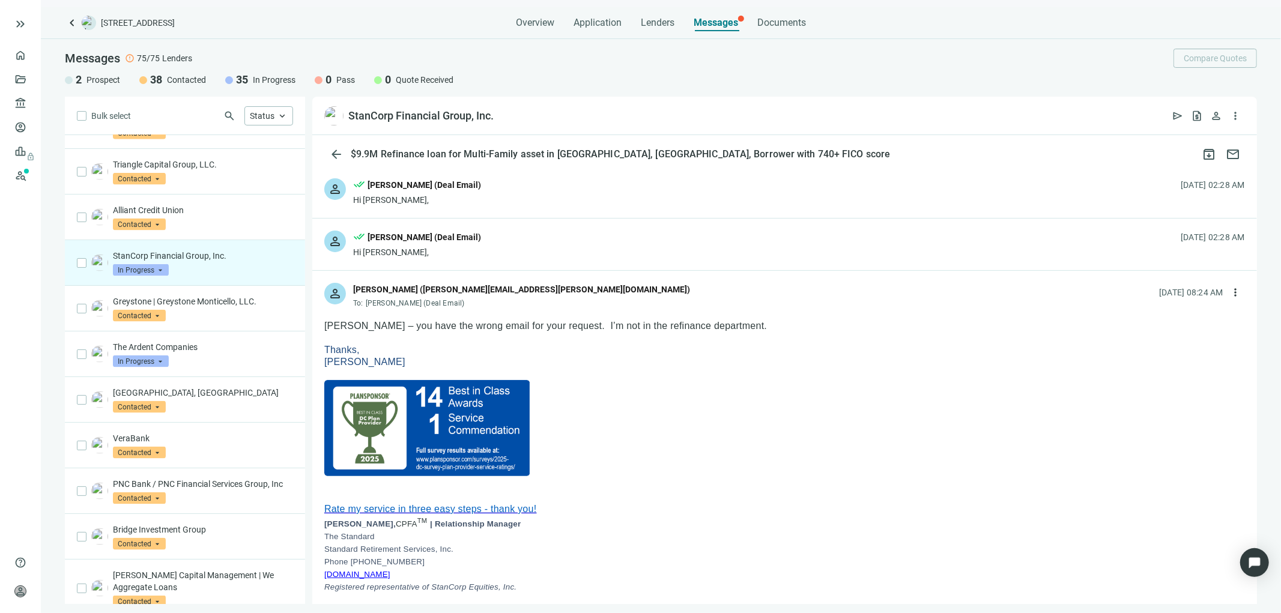
click at [650, 241] on div "person done_all [PERSON_NAME] (Deal Email) Hi [PERSON_NAME], [DATE] 02:28 AM" at bounding box center [784, 245] width 944 height 52
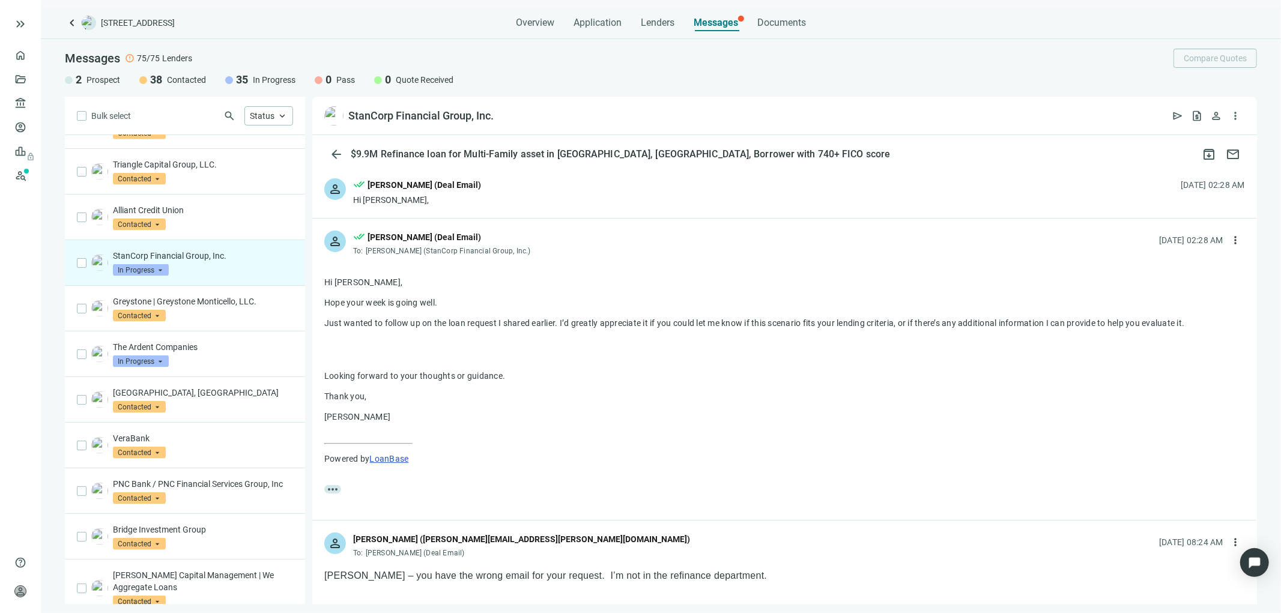
click at [603, 185] on div "person done_all [PERSON_NAME] (Deal Email) Hi [PERSON_NAME], [DATE] 02:28 AM" at bounding box center [784, 192] width 944 height 52
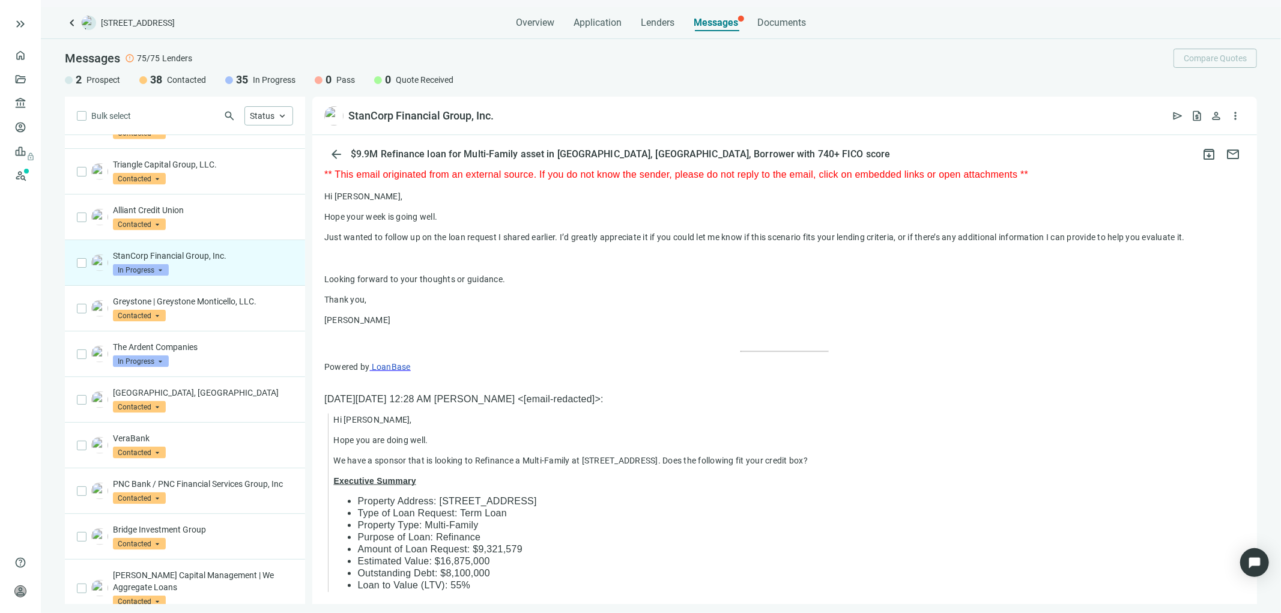
scroll to position [1183, 0]
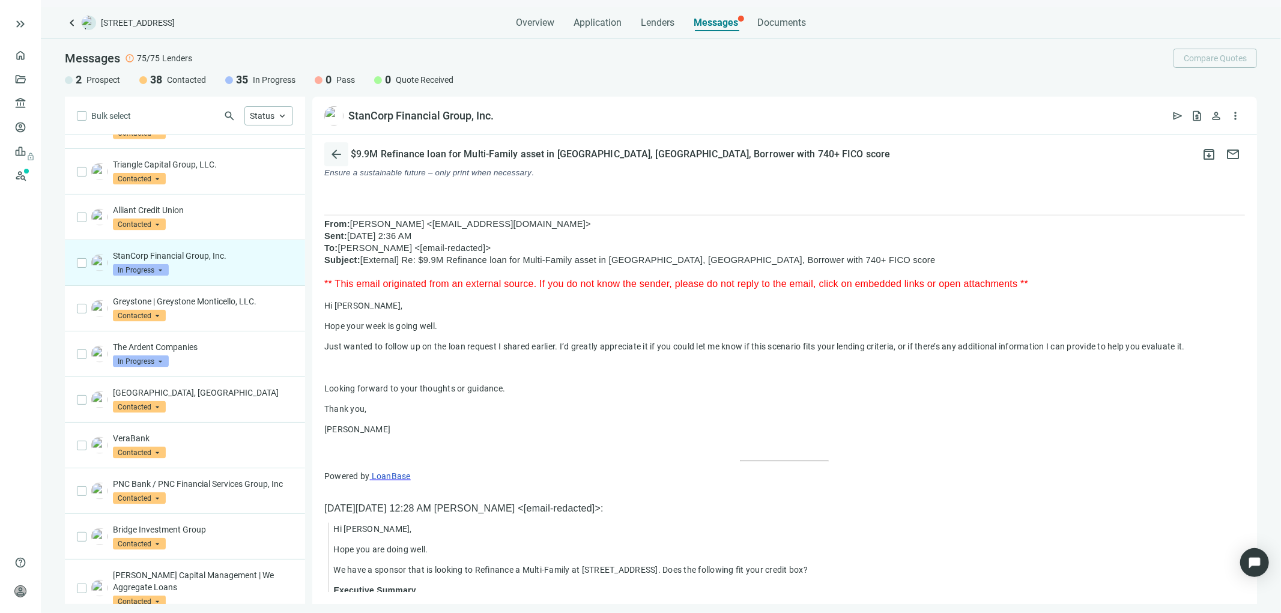
click at [335, 154] on span "arrow_back" at bounding box center [336, 154] width 14 height 14
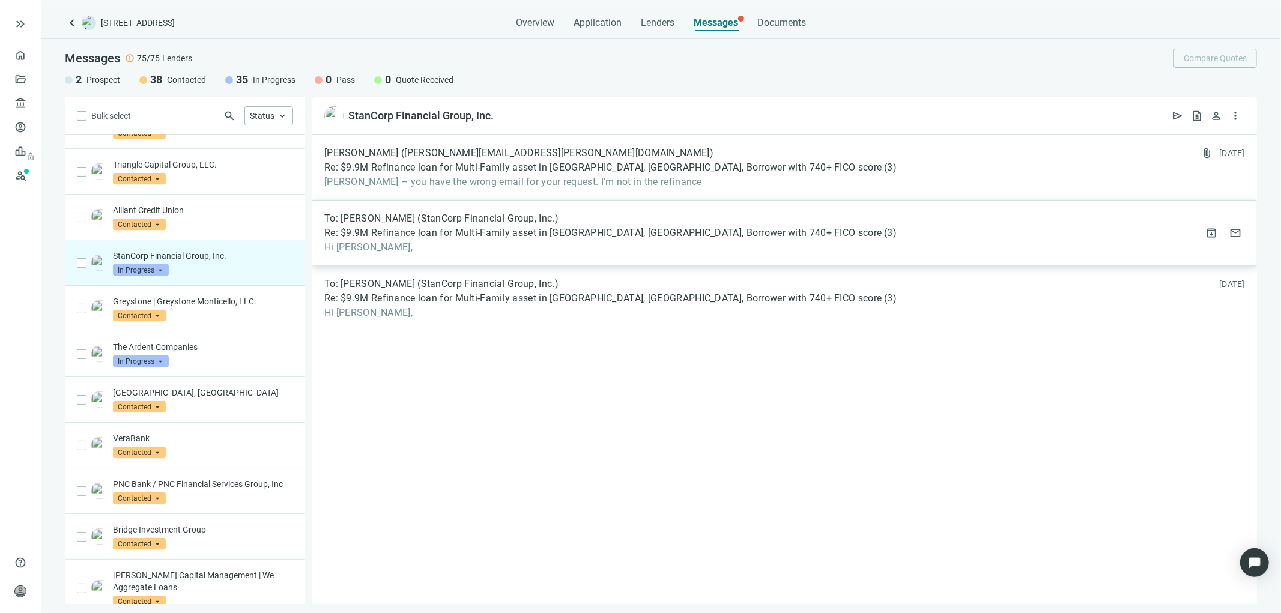
click at [405, 233] on span "Re: $9.9M Refinance loan for Multi-Family asset in [GEOGRAPHIC_DATA], [GEOGRAPH…" at bounding box center [602, 233] width 557 height 12
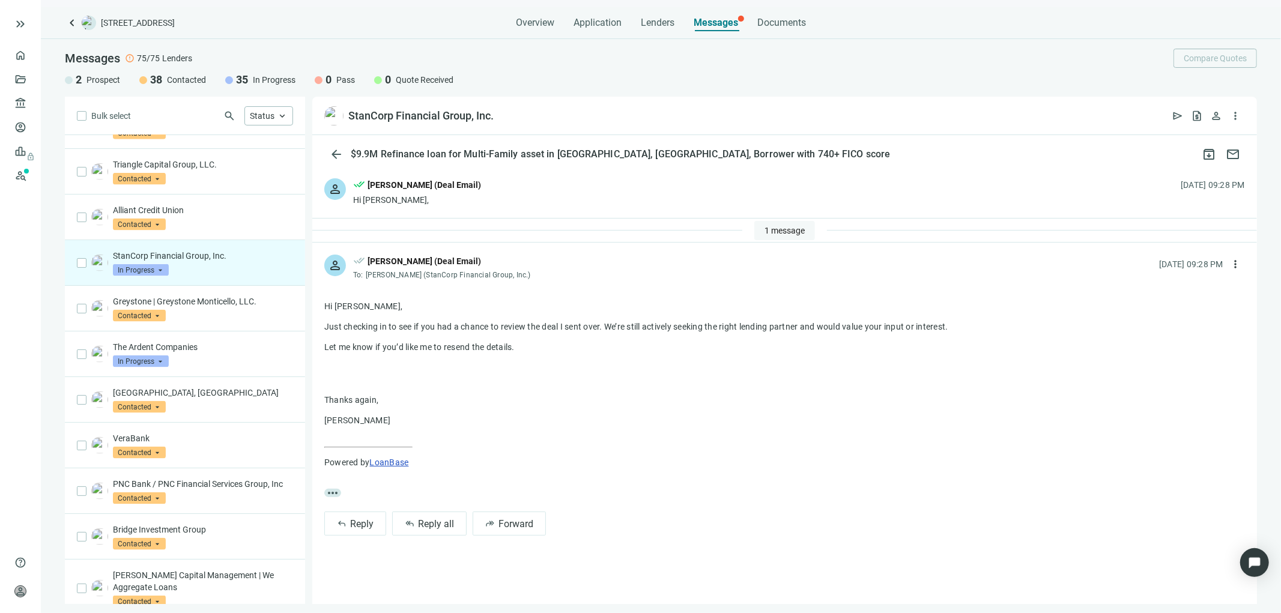
click at [773, 233] on span "1 message" at bounding box center [784, 231] width 40 height 10
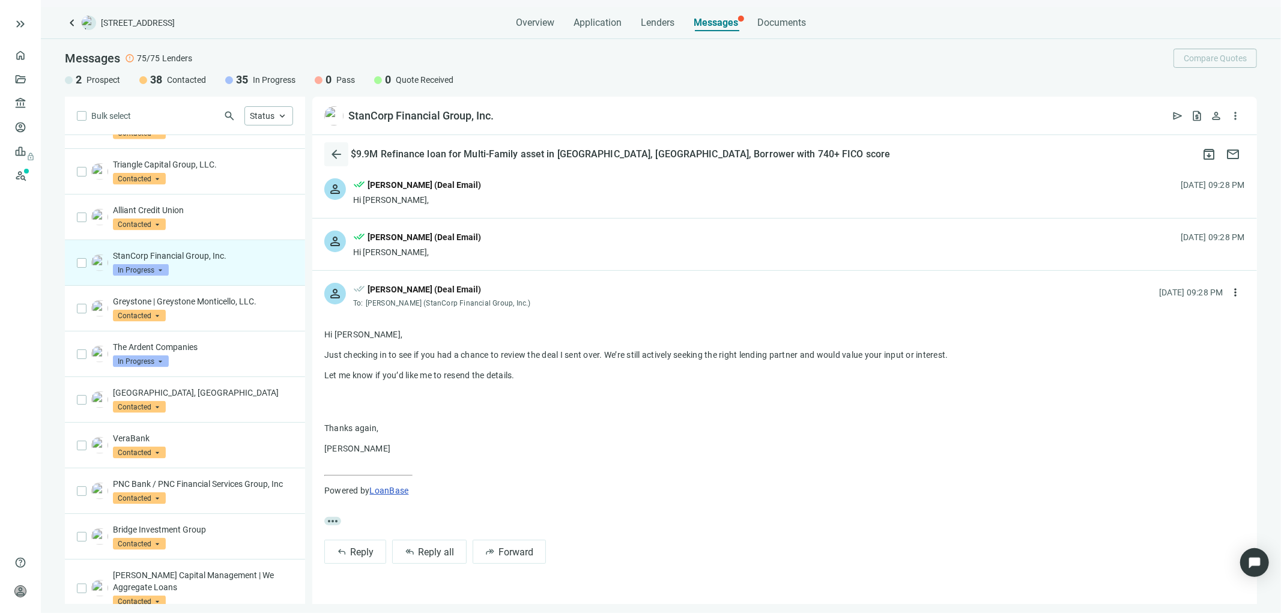
click at [336, 148] on span "arrow_back" at bounding box center [336, 154] width 14 height 14
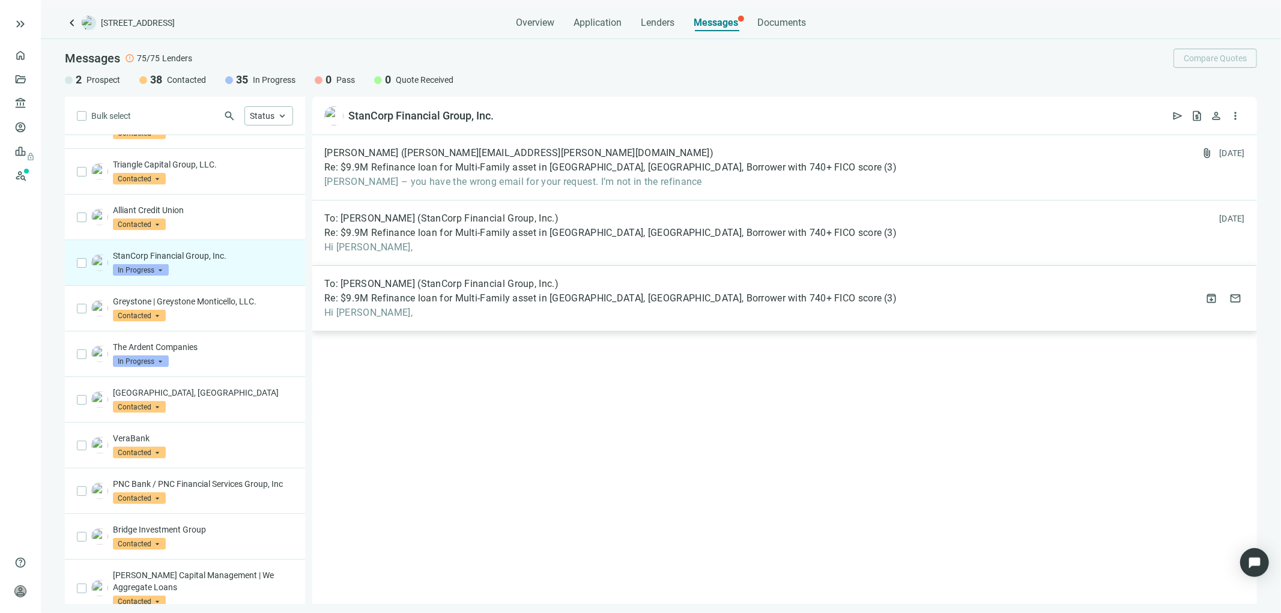
click at [632, 306] on div "To: [PERSON_NAME] (StanCorp Financial Group, Inc.) Re: $9.9M Refinance loan for…" at bounding box center [610, 298] width 572 height 41
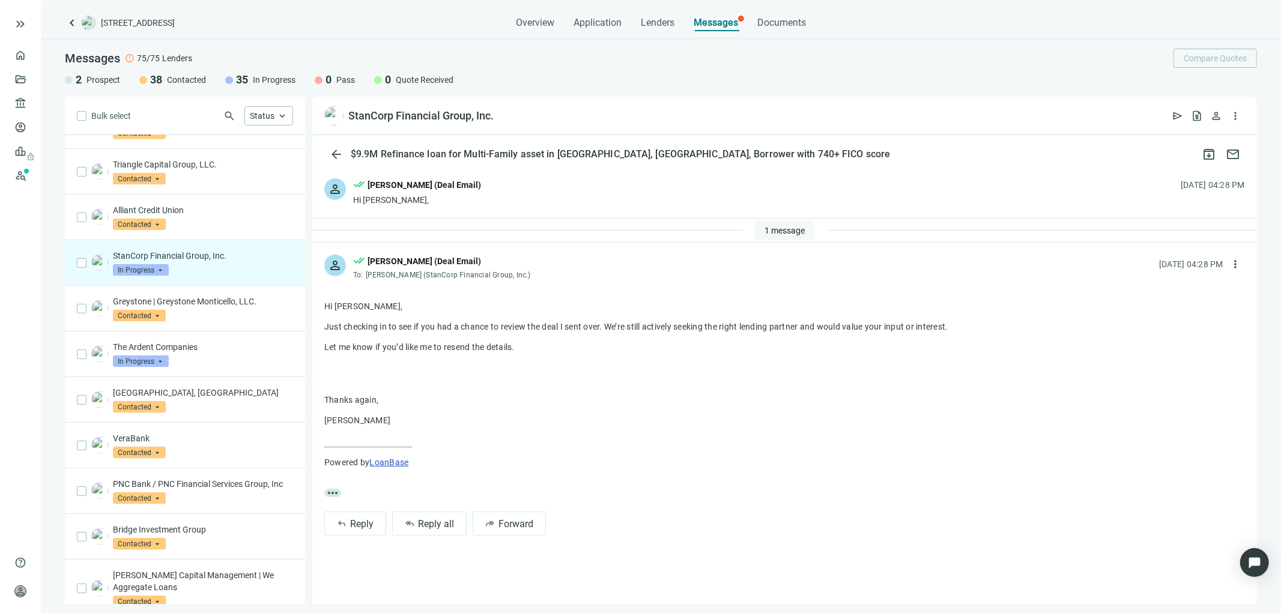
click at [782, 223] on button "1 message" at bounding box center [784, 230] width 61 height 19
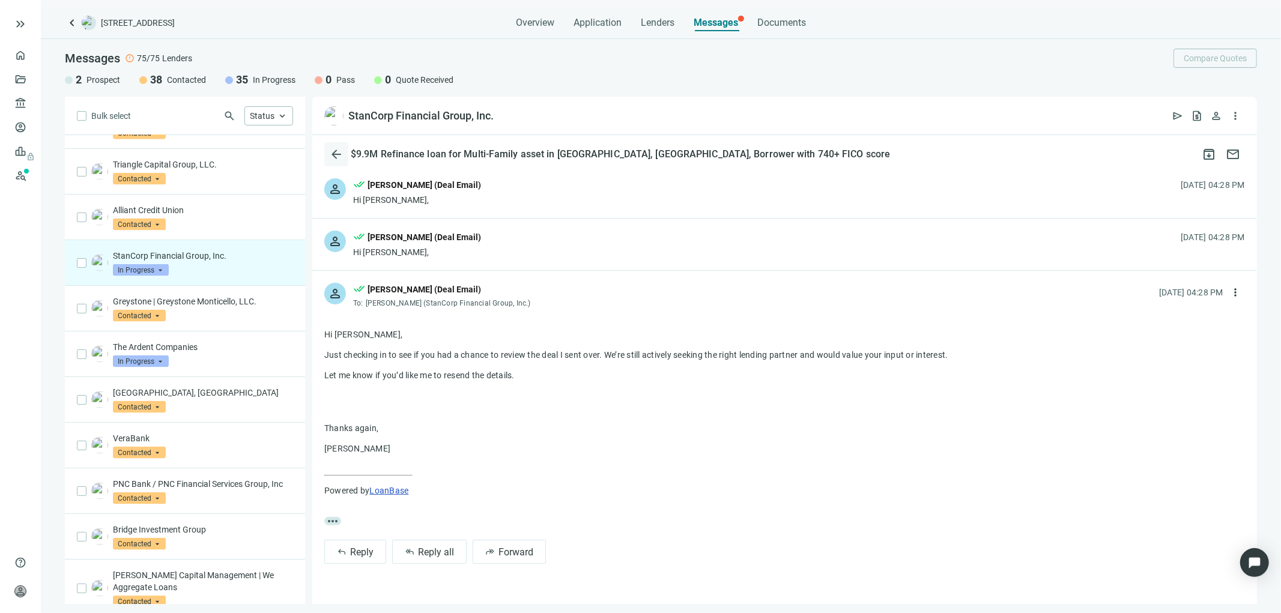
click at [334, 149] on span "arrow_back" at bounding box center [336, 154] width 14 height 14
